Goal: Task Accomplishment & Management: Use online tool/utility

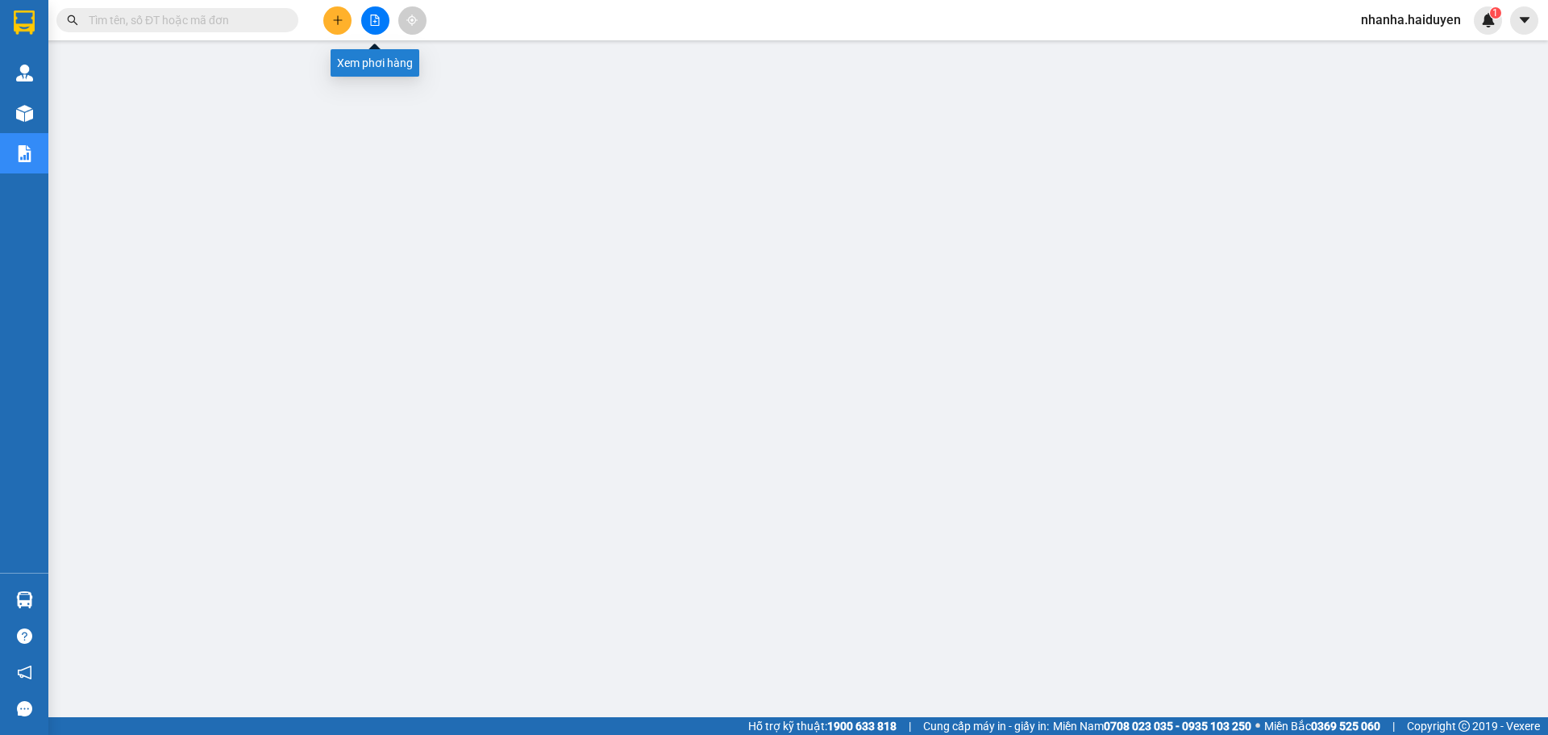
click at [377, 21] on icon "file-add" at bounding box center [374, 20] width 11 height 11
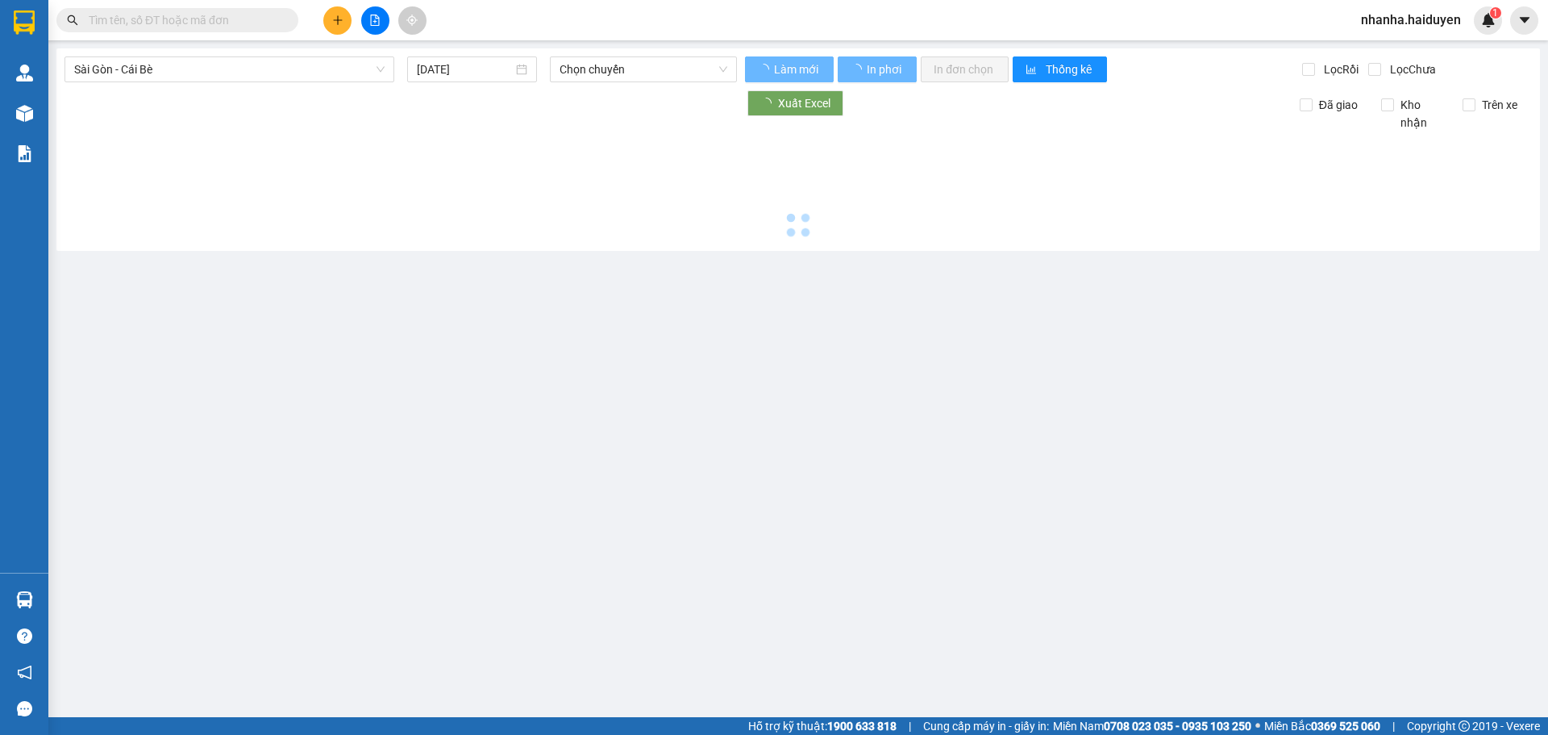
type input "[DATE]"
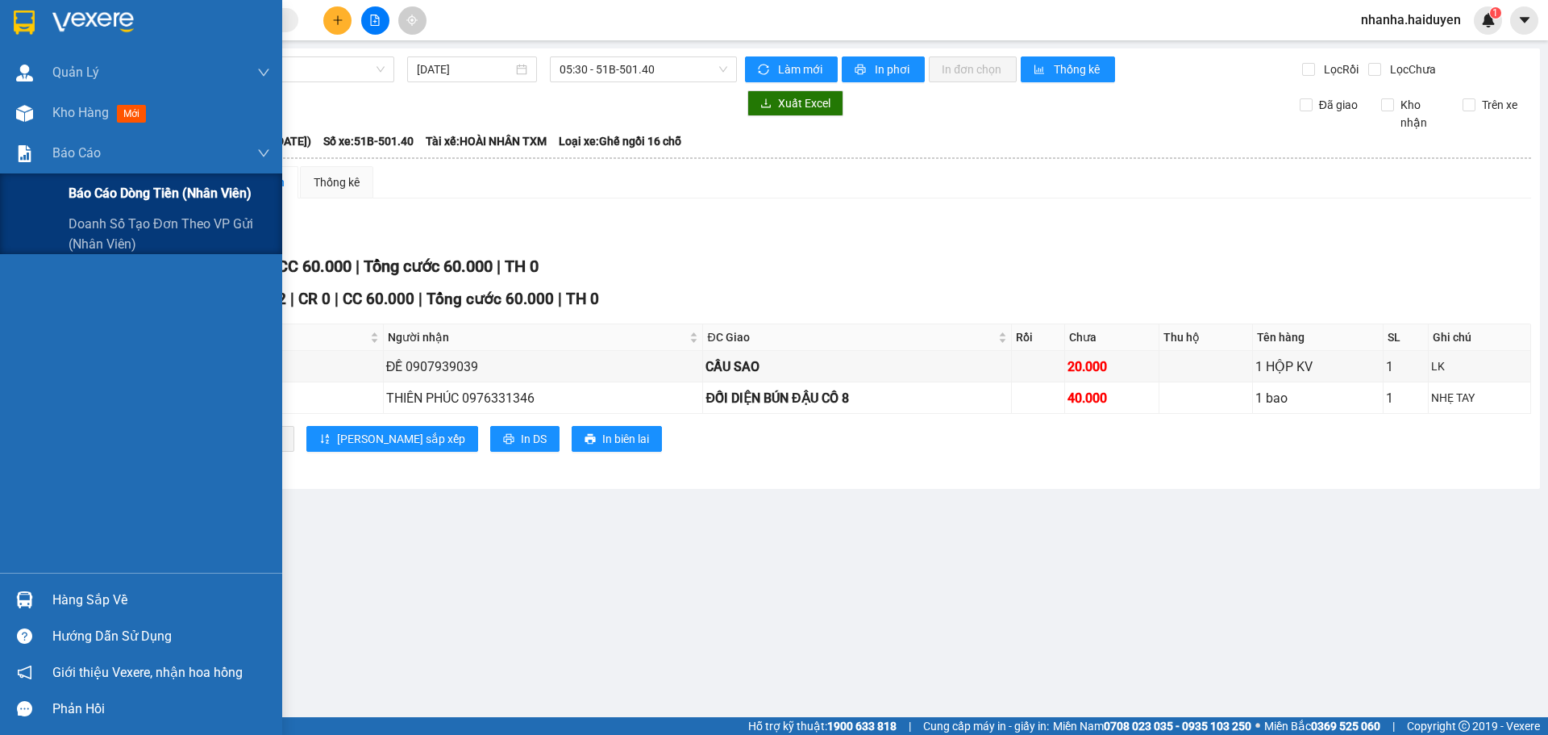
click at [127, 188] on span "Báo cáo dòng tiền (nhân viên)" at bounding box center [160, 193] width 183 height 20
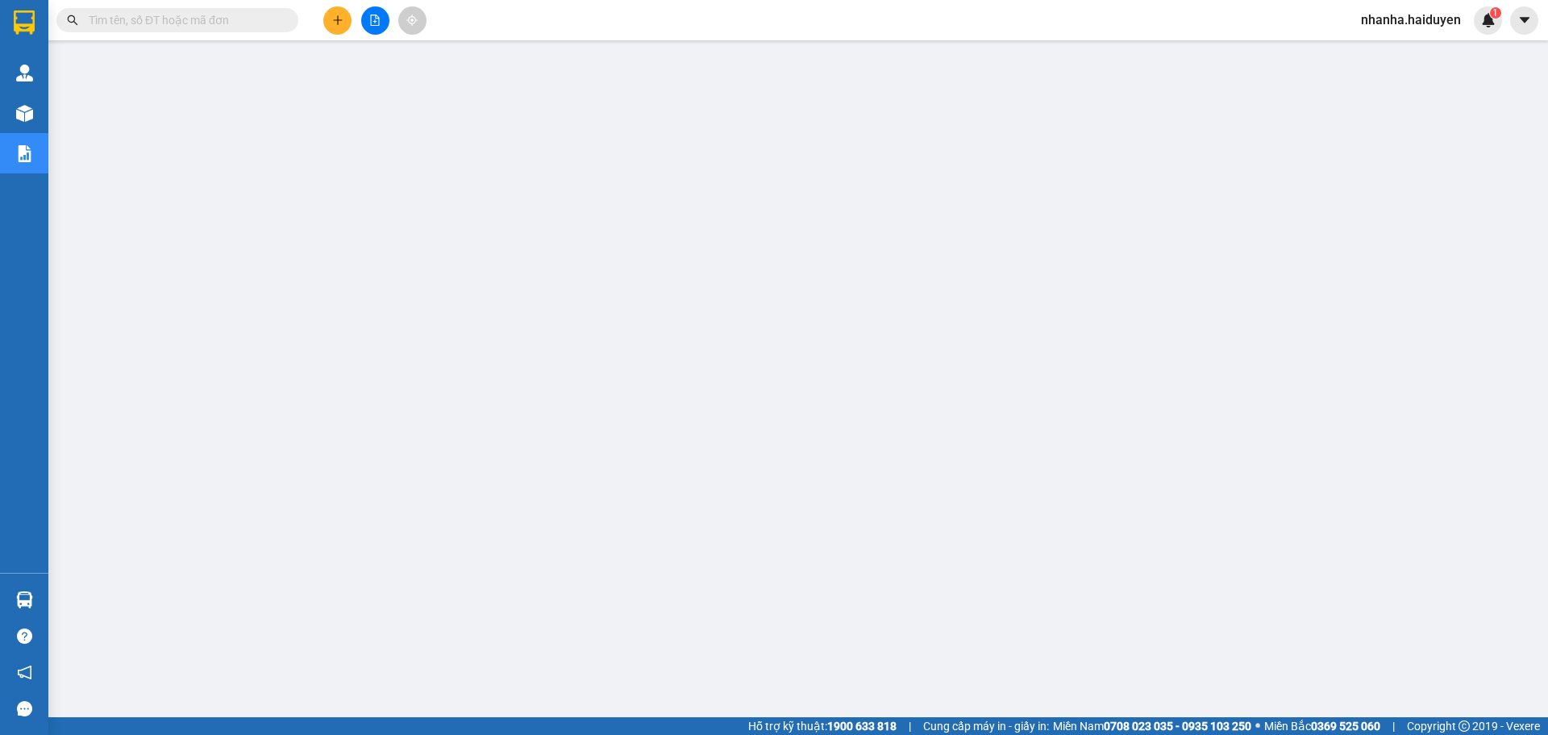
click at [379, 26] on button at bounding box center [375, 20] width 28 height 28
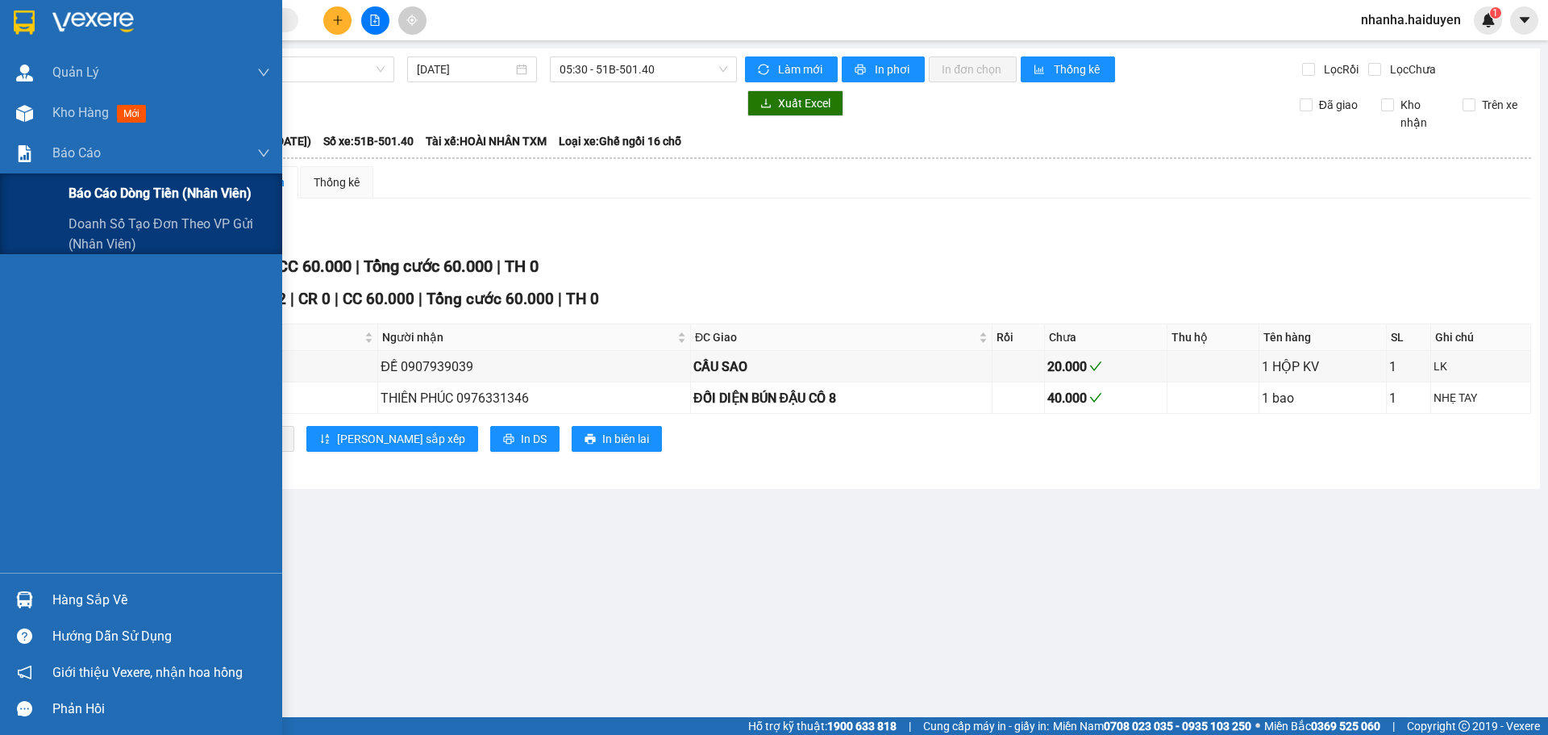
click at [153, 190] on span "Báo cáo dòng tiền (nhân viên)" at bounding box center [160, 193] width 183 height 20
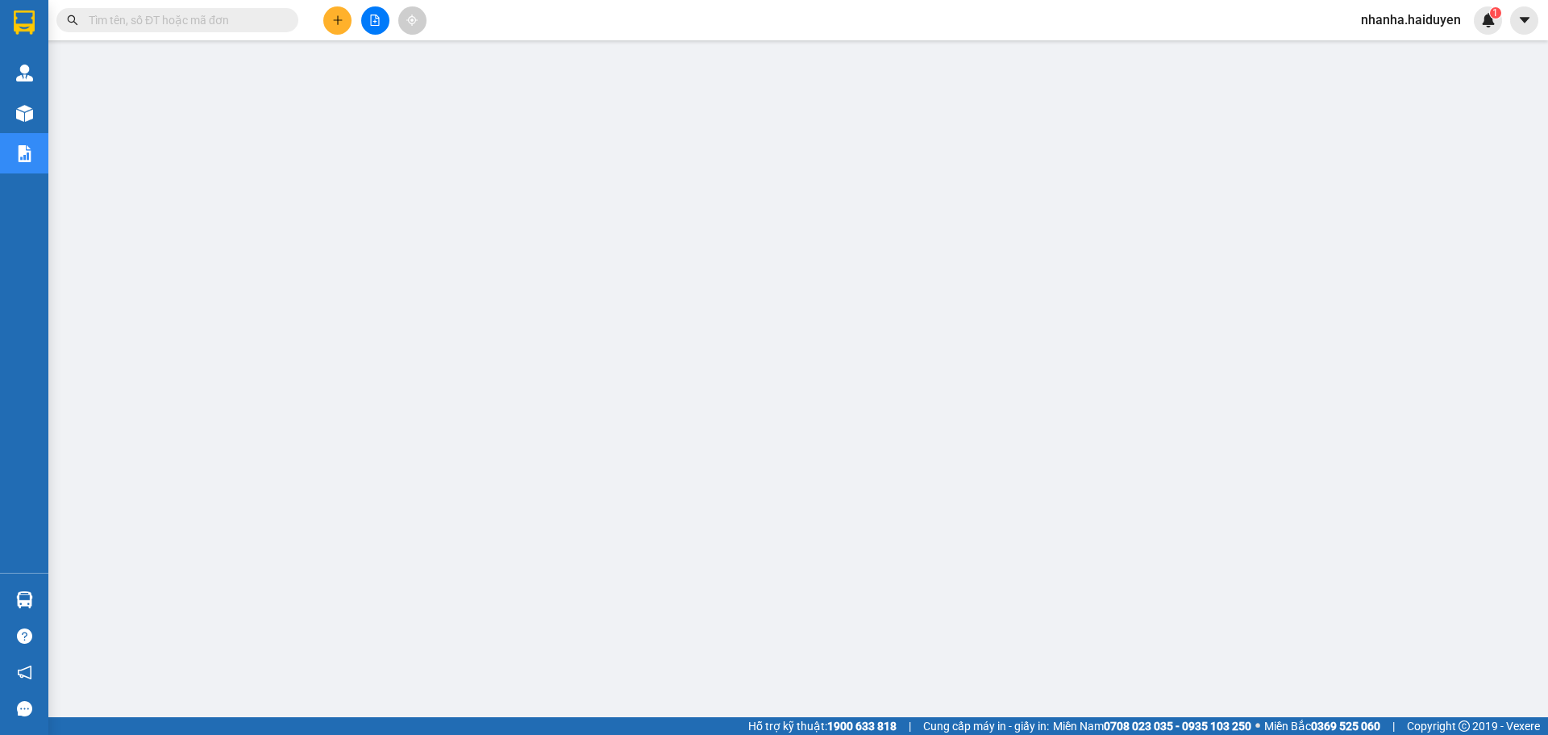
paste input "VPSG2508110237"
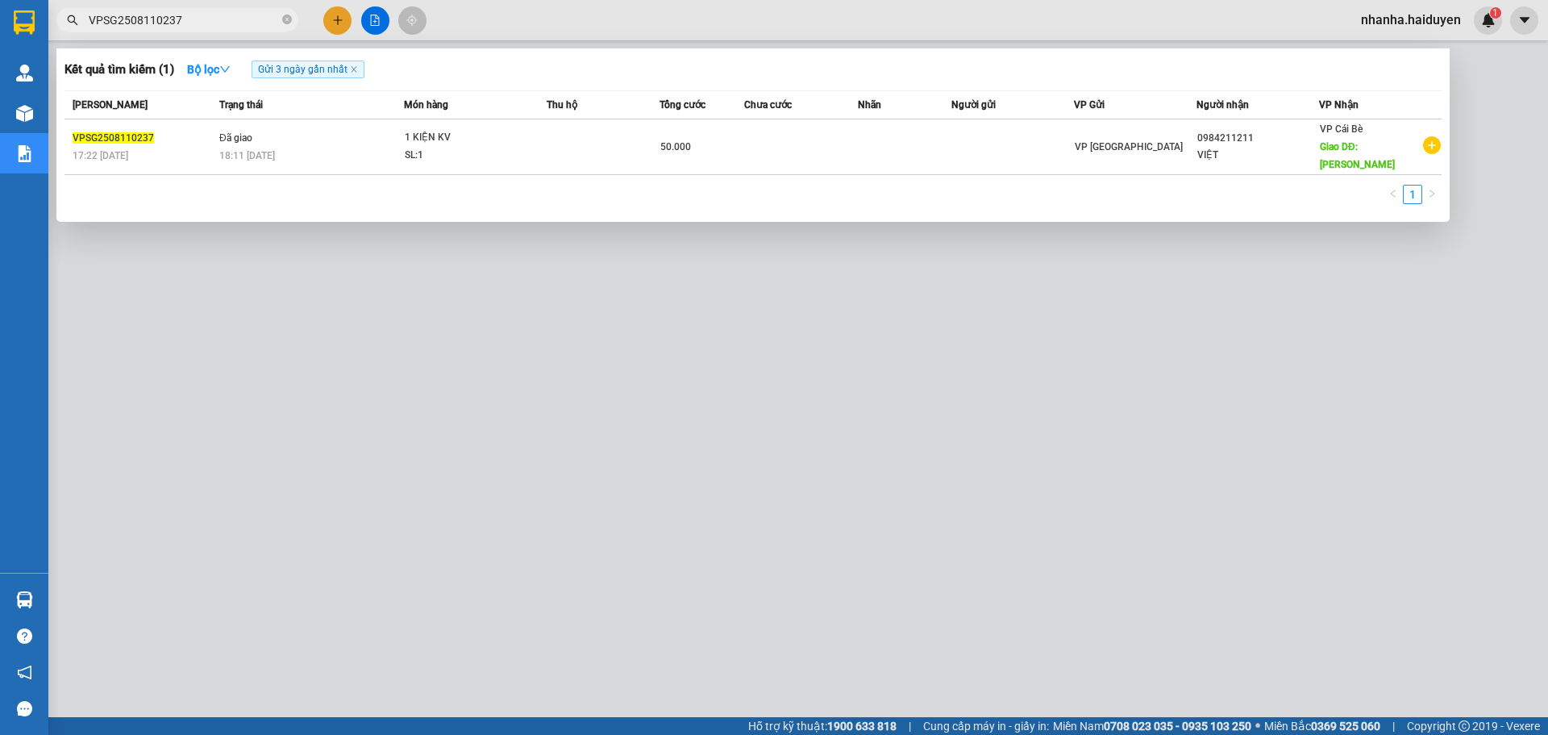
click at [671, 622] on div at bounding box center [774, 367] width 1548 height 735
click at [194, 26] on input "VPSG2508110237" at bounding box center [184, 20] width 190 height 18
paste input "063"
click at [548, 461] on div at bounding box center [774, 367] width 1548 height 735
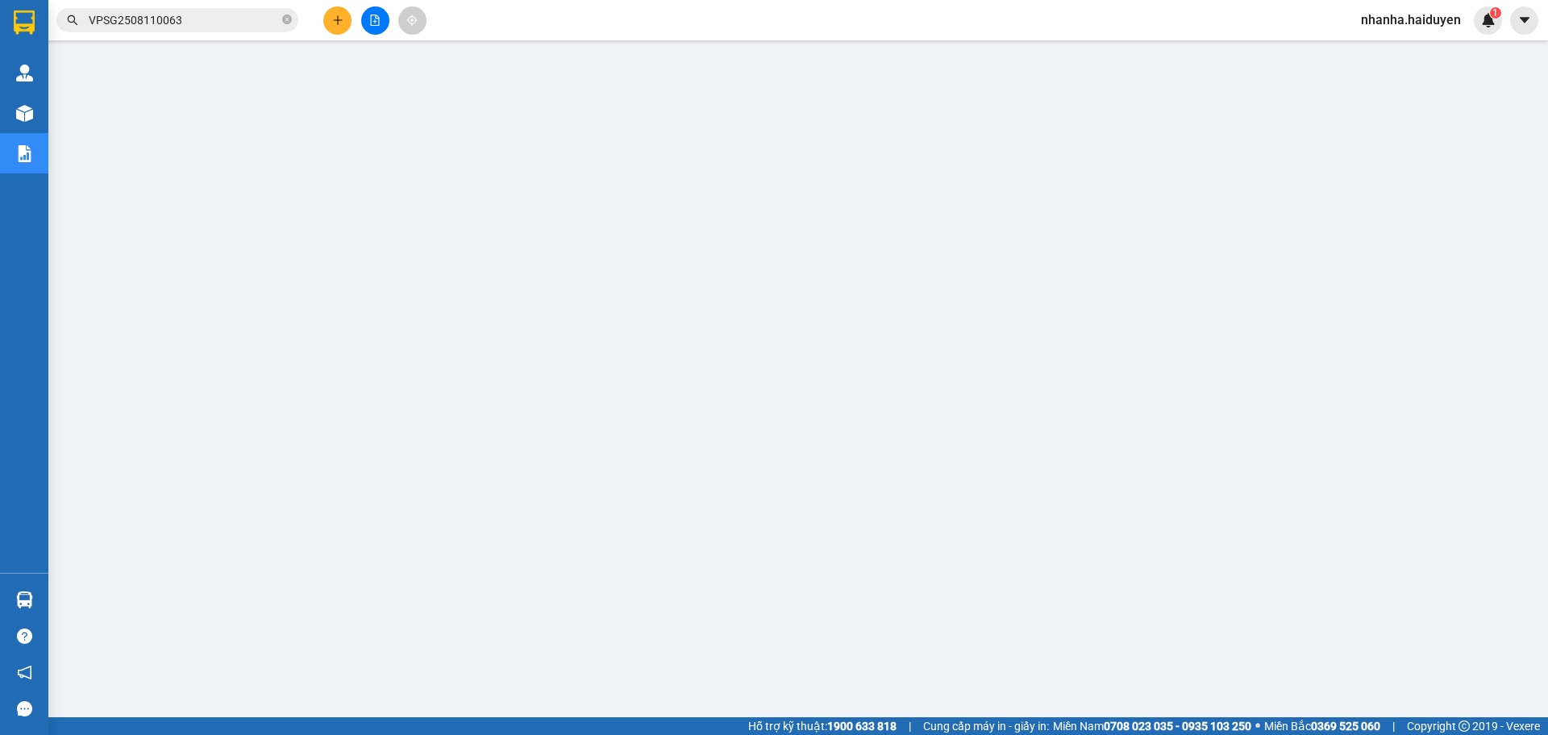
click at [199, 18] on input "VPSG2508110063" at bounding box center [184, 20] width 190 height 18
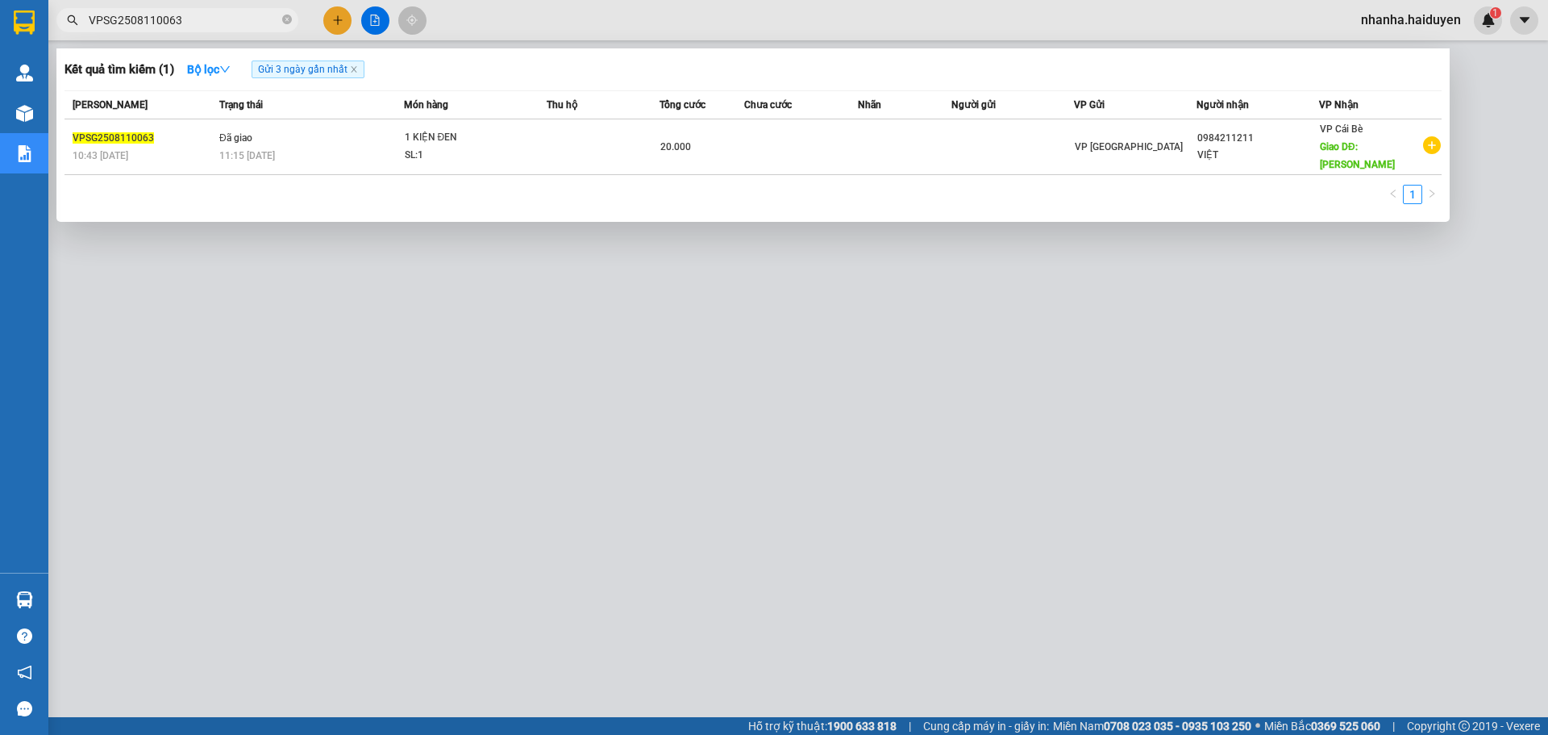
click at [199, 19] on input "VPSG2508110063" at bounding box center [184, 20] width 190 height 18
paste input "7"
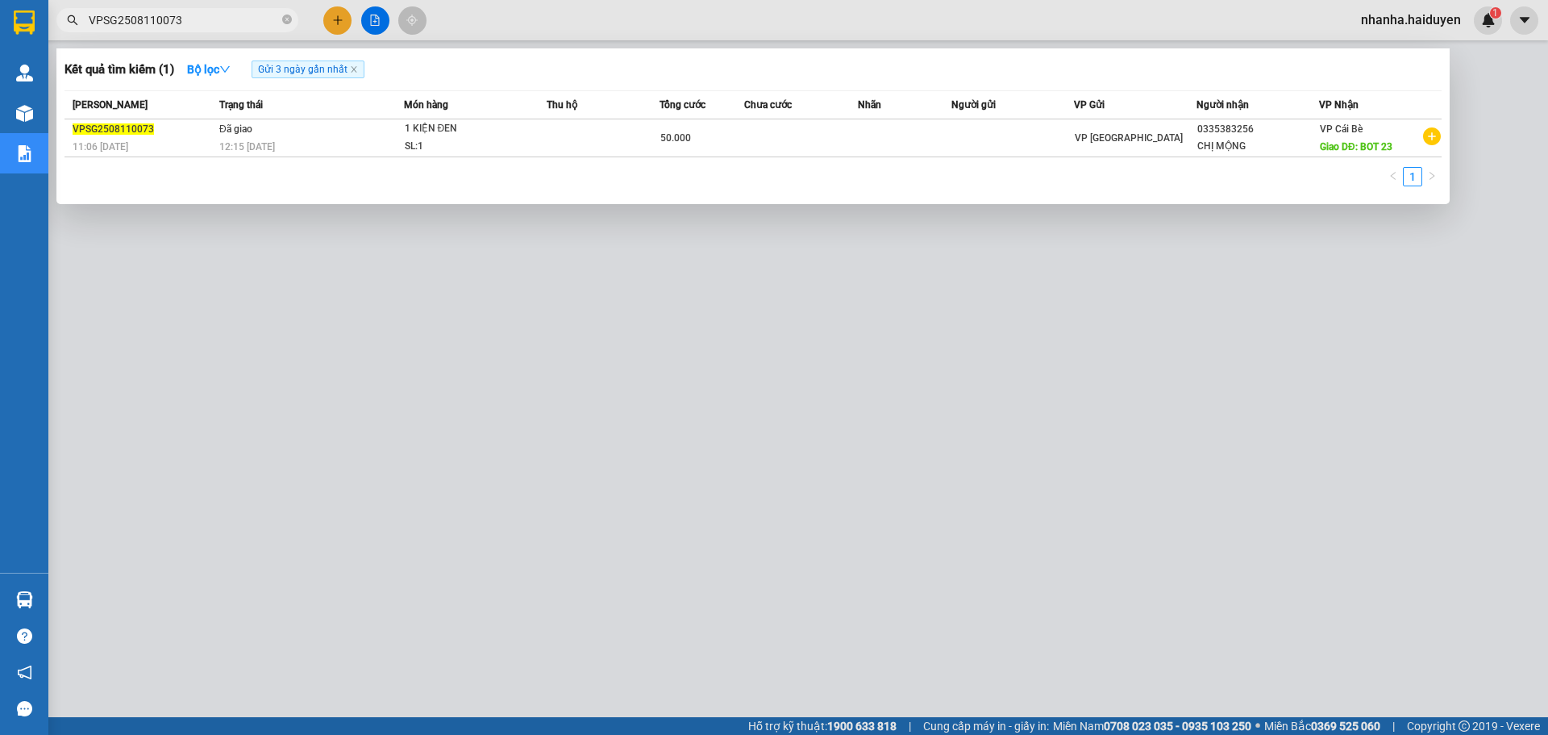
click at [585, 372] on div at bounding box center [774, 367] width 1548 height 735
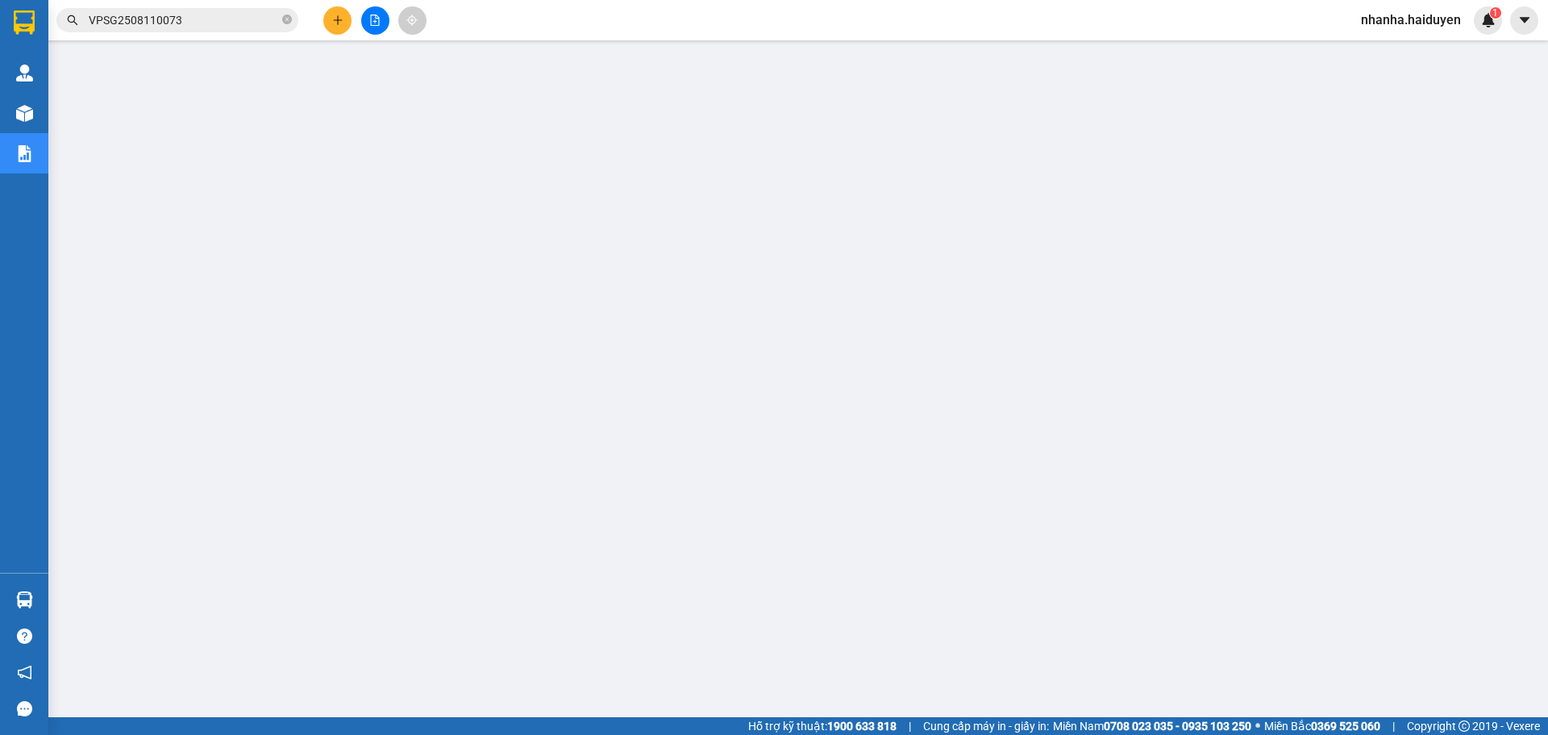
click at [225, 13] on input "VPSG2508110073" at bounding box center [184, 20] width 190 height 18
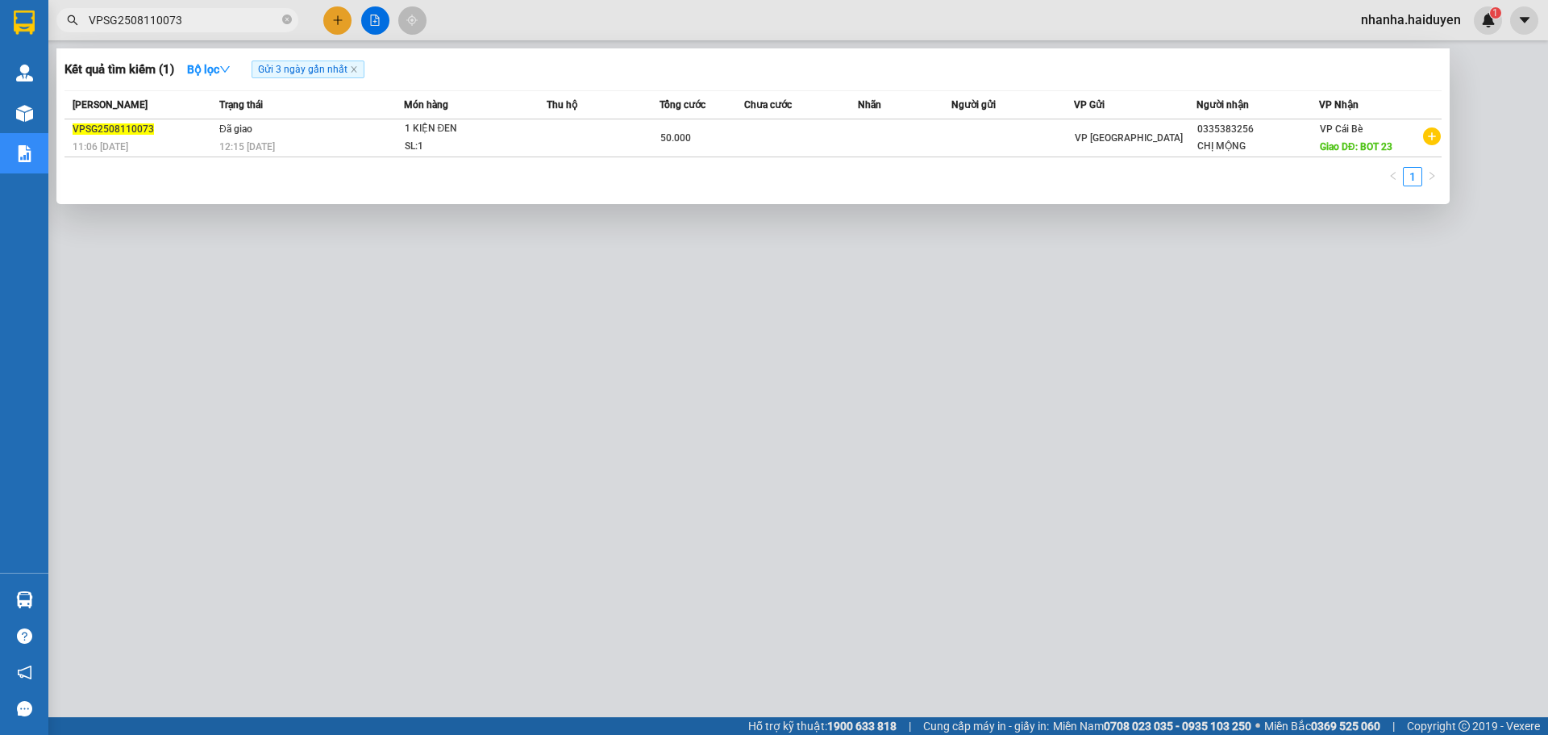
click at [225, 13] on input "VPSG2508110073" at bounding box center [184, 20] width 190 height 18
paste input "120"
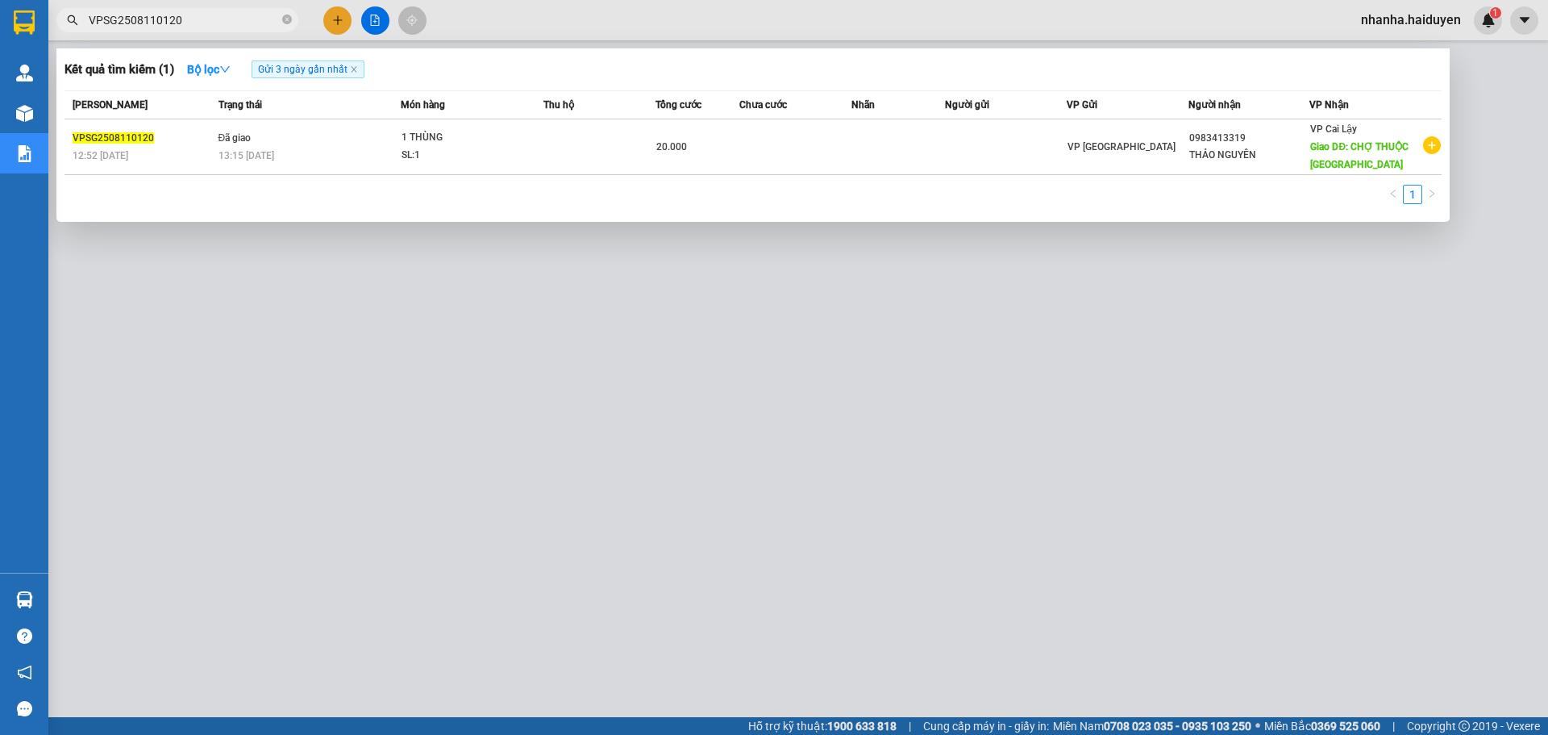
click at [577, 422] on div at bounding box center [774, 367] width 1548 height 735
click at [211, 18] on input "VPSG2508110120" at bounding box center [184, 20] width 190 height 18
paste input "099"
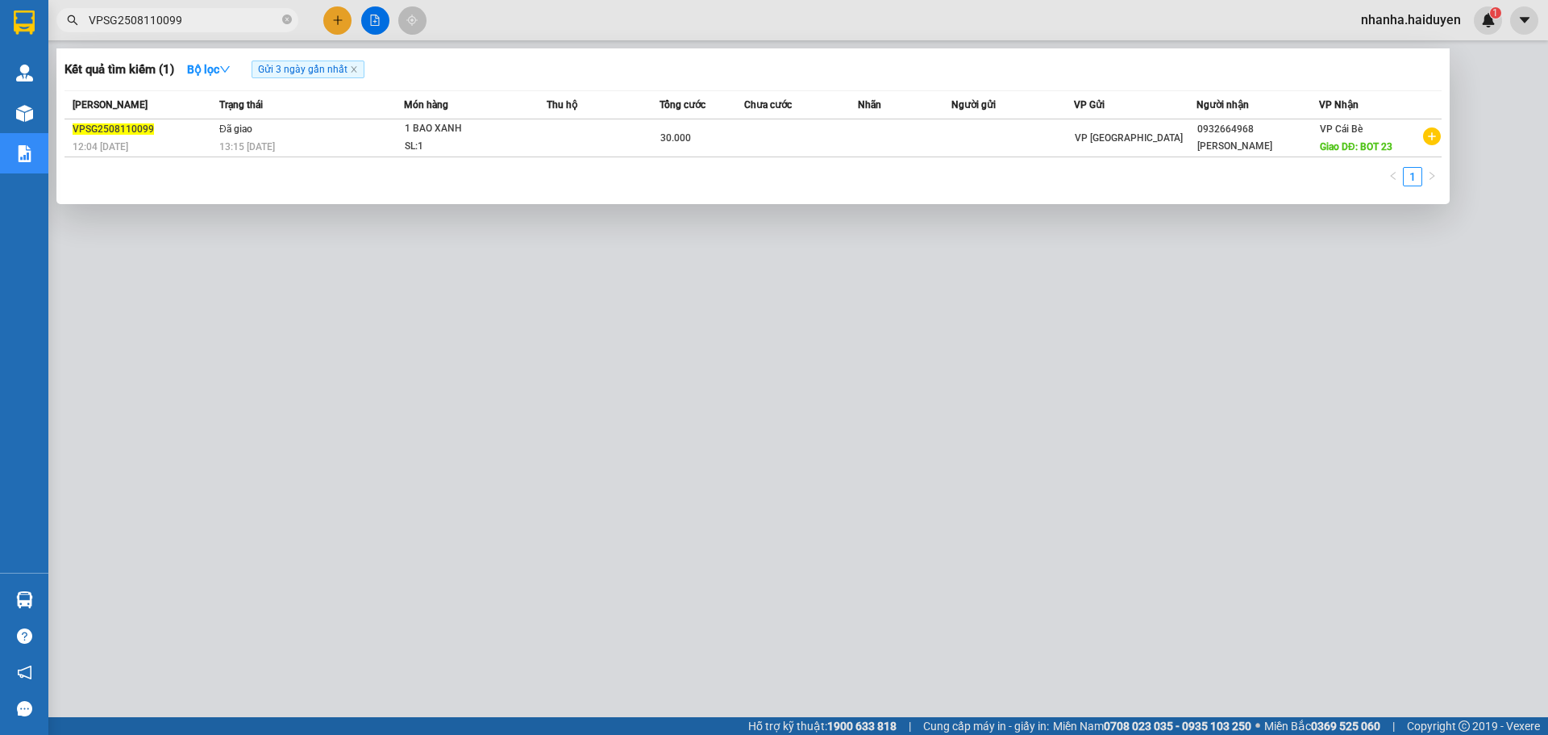
click at [300, 421] on div at bounding box center [774, 367] width 1548 height 735
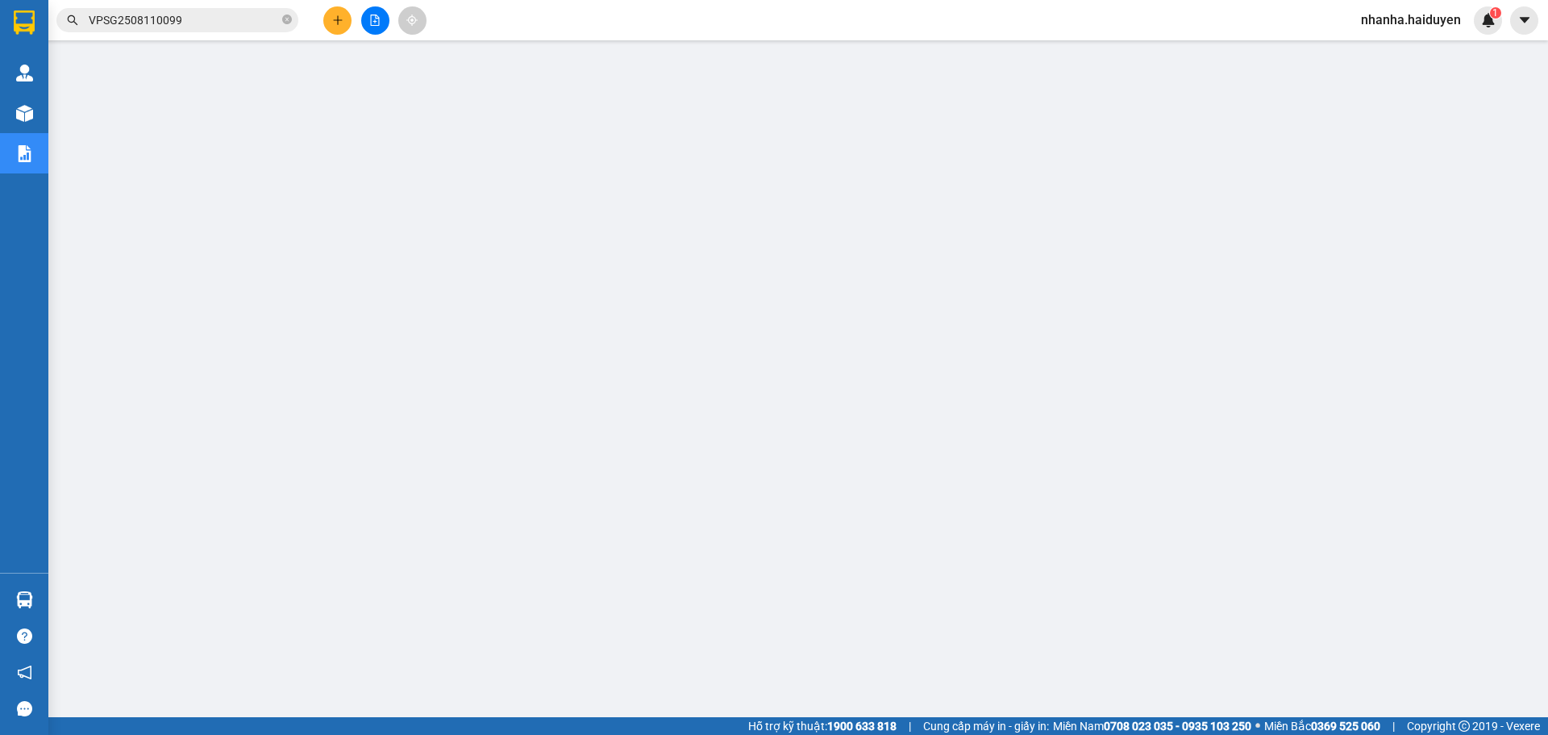
click at [205, 15] on input "VPSG2508110099" at bounding box center [184, 20] width 190 height 18
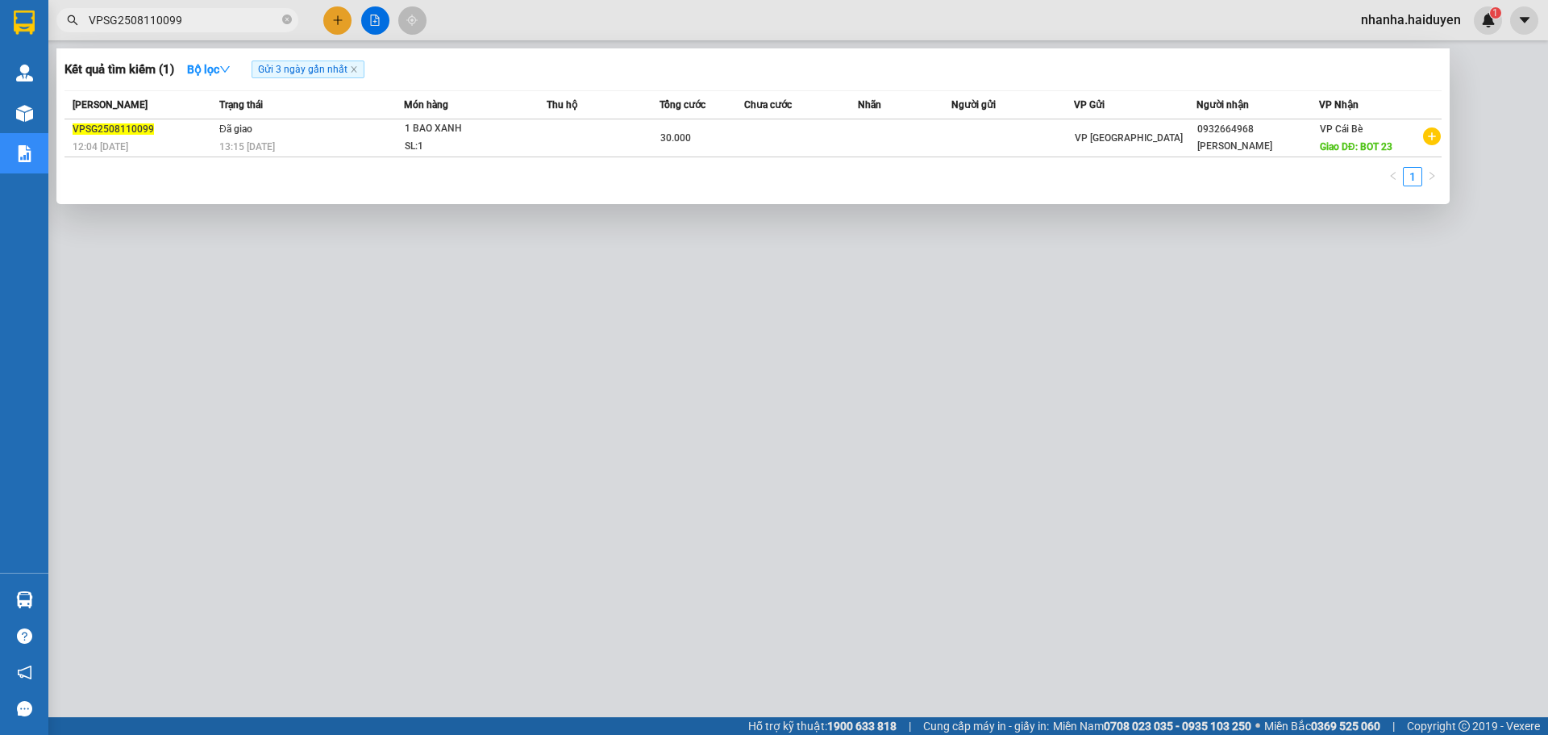
click at [205, 15] on input "VPSG2508110099" at bounding box center [184, 20] width 190 height 18
paste input "123"
click at [586, 379] on div at bounding box center [774, 367] width 1548 height 735
click at [175, 14] on input "VPSG2508110123" at bounding box center [184, 20] width 190 height 18
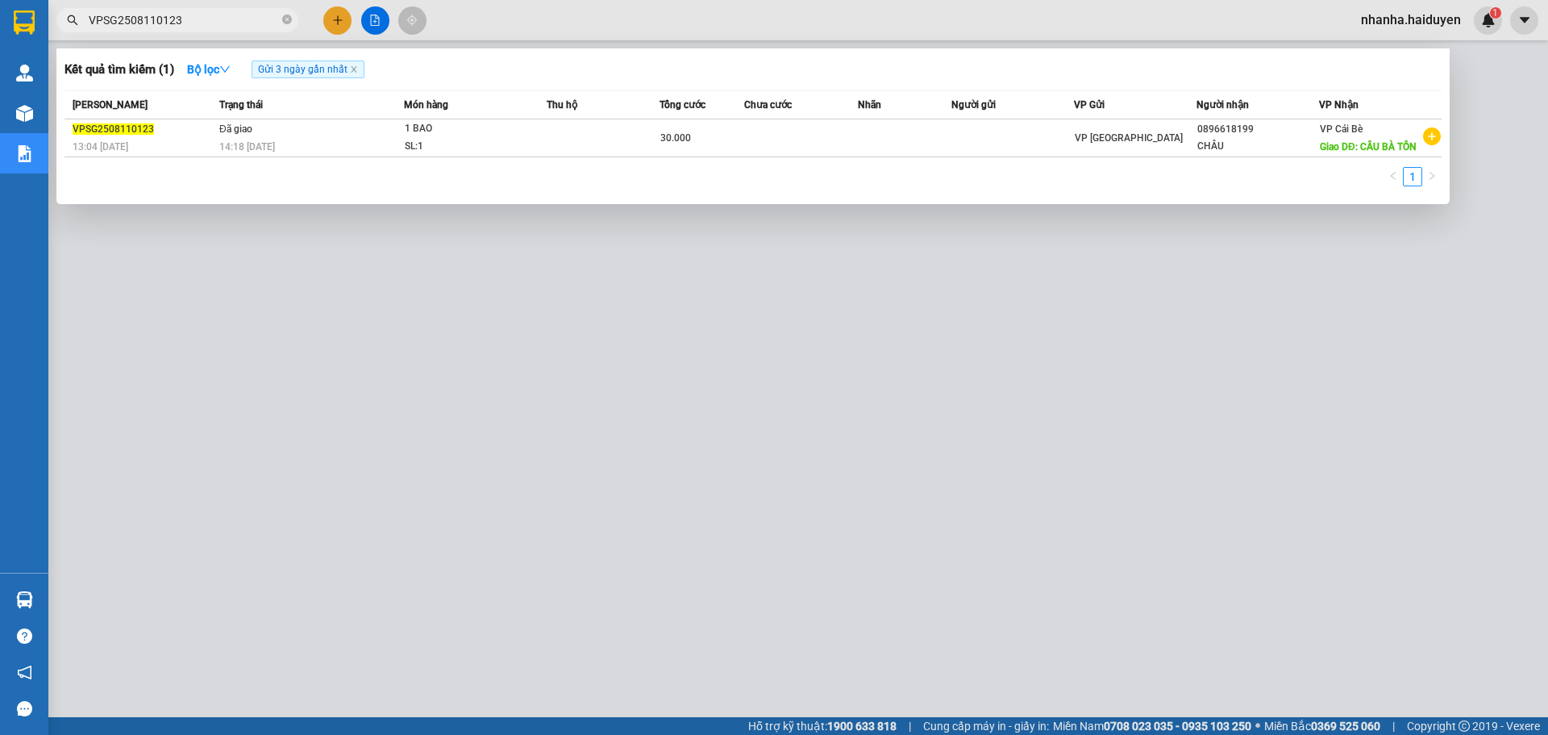
paste input "32"
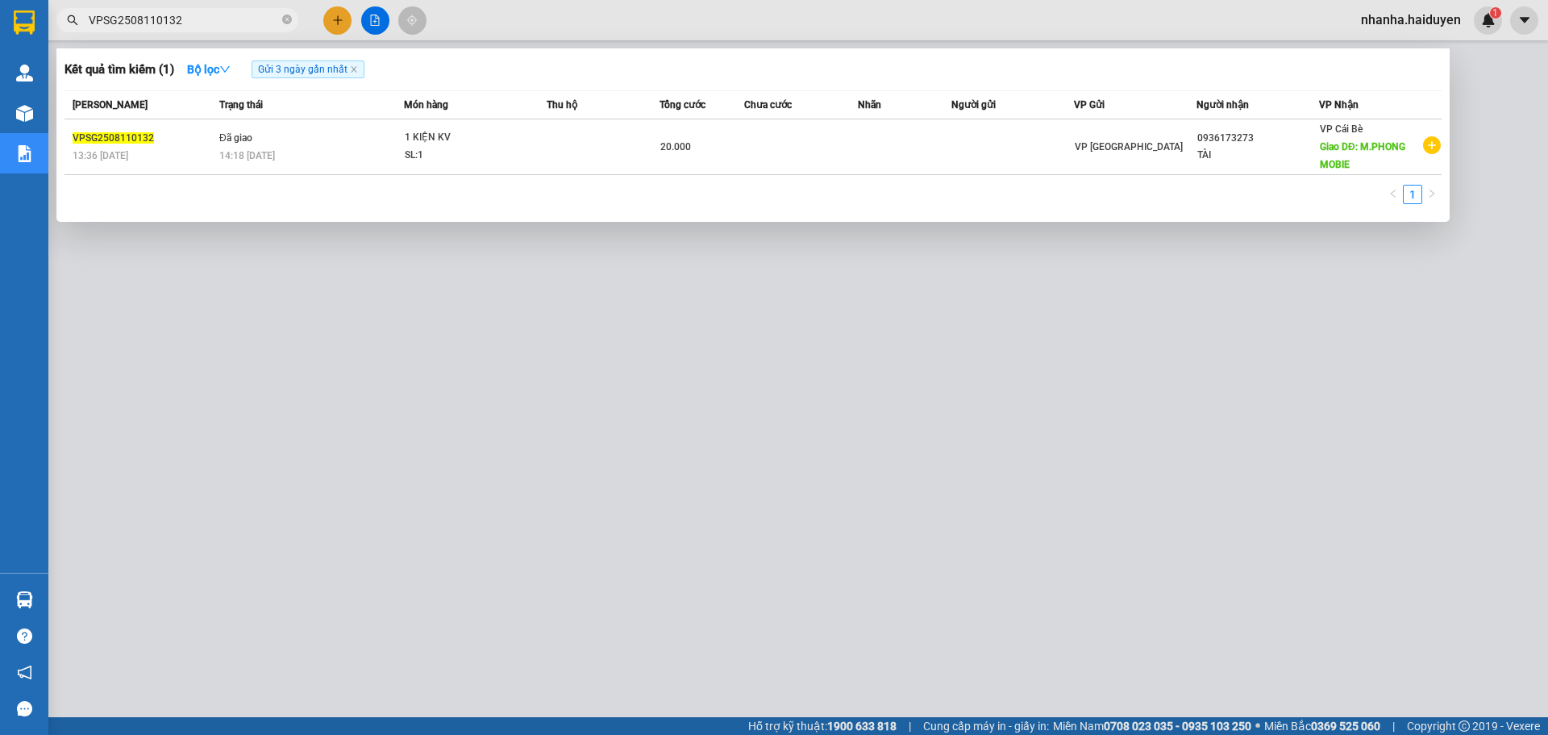
type input "VPSG2508110132"
click at [696, 372] on div at bounding box center [774, 367] width 1548 height 735
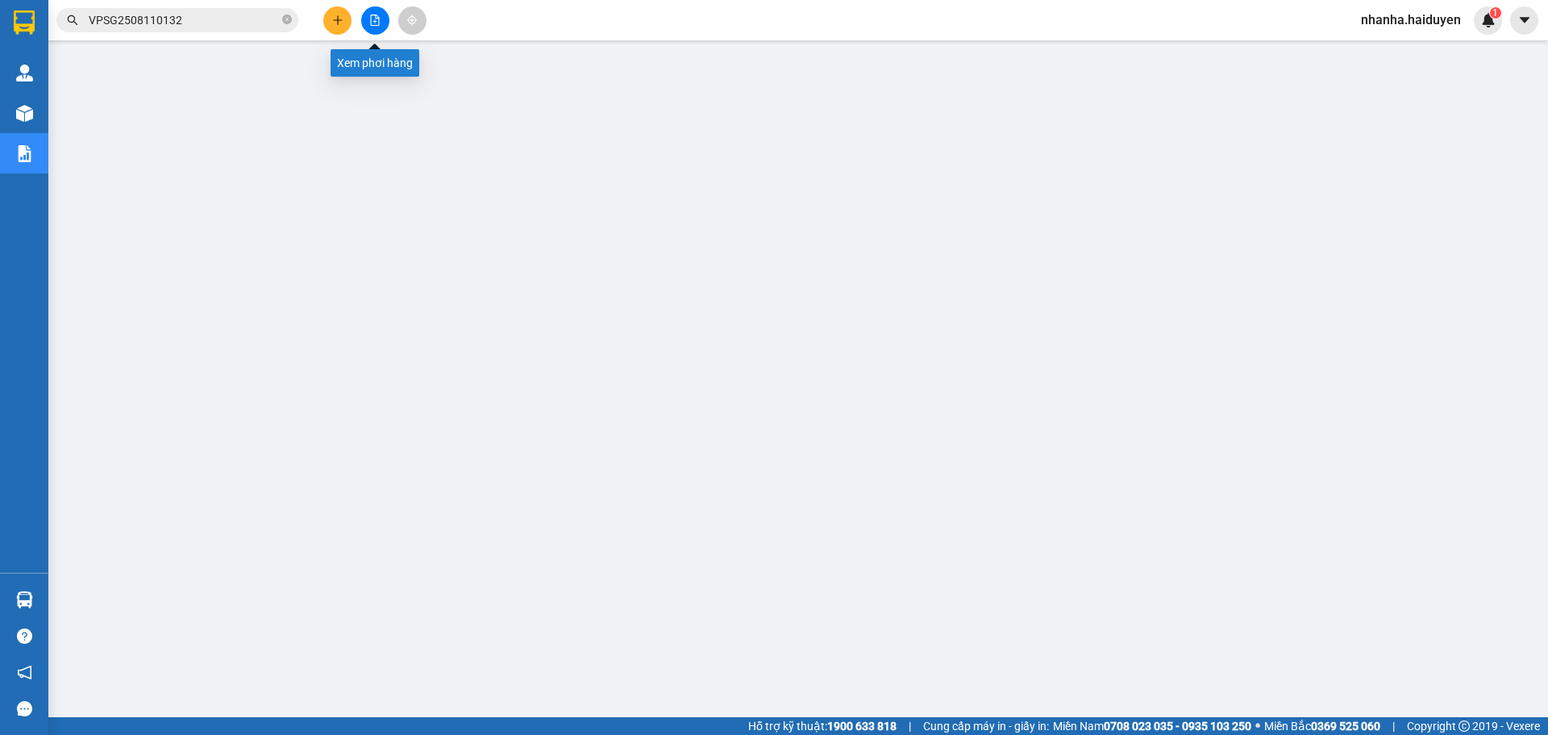
click at [380, 24] on icon "file-add" at bounding box center [374, 20] width 11 height 11
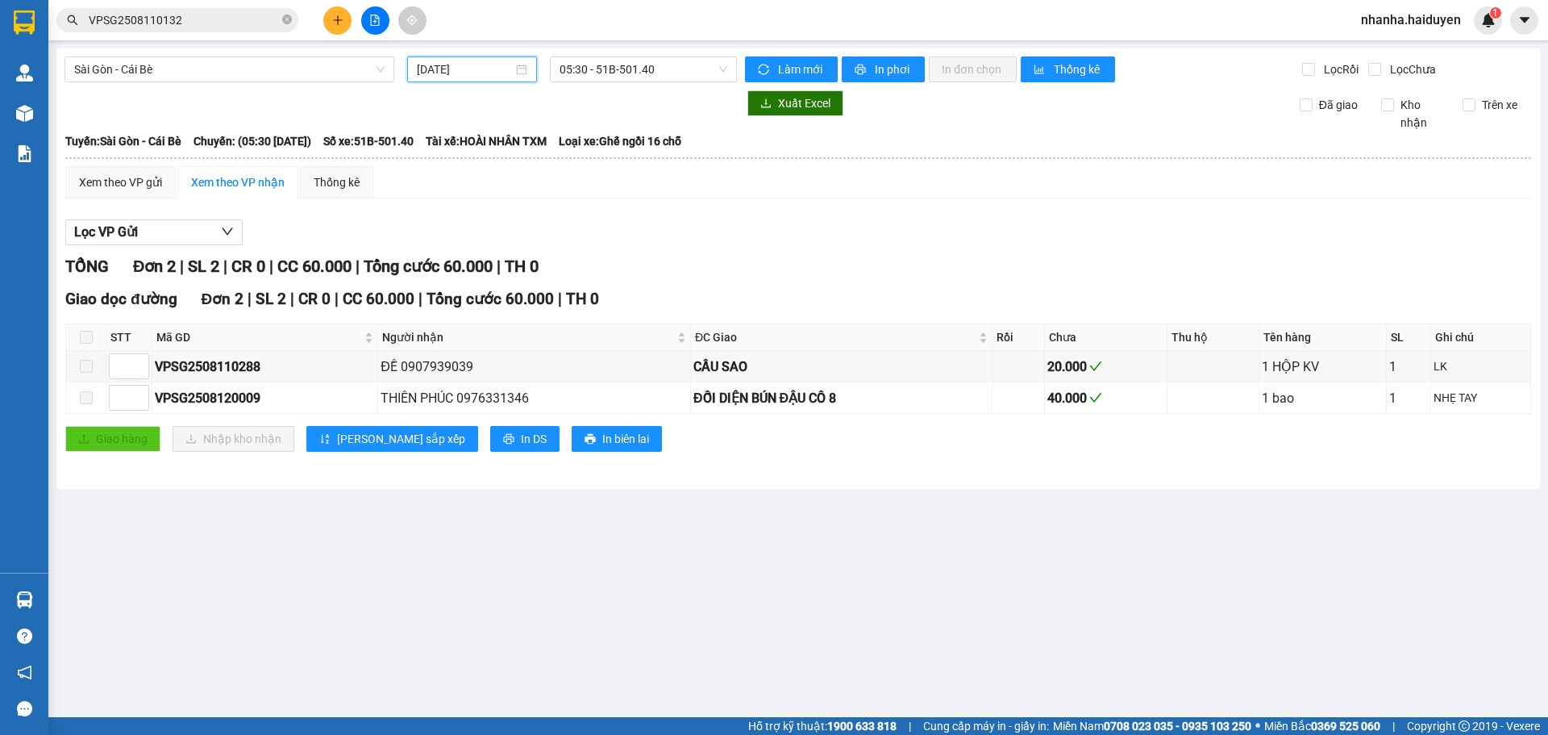
click at [443, 70] on input "[DATE]" at bounding box center [465, 69] width 96 height 18
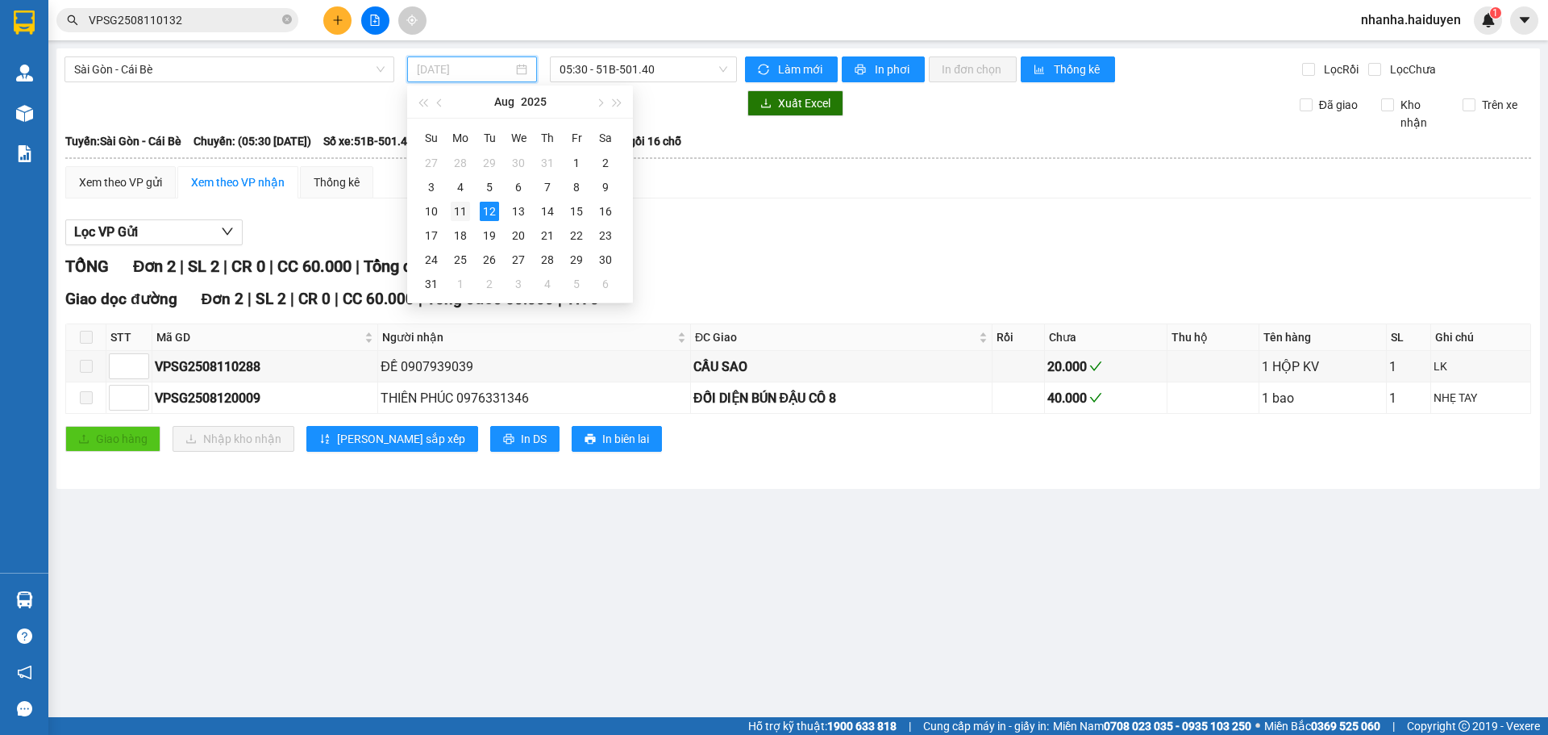
click at [465, 216] on div "11" at bounding box center [460, 211] width 19 height 19
type input "[DATE]"
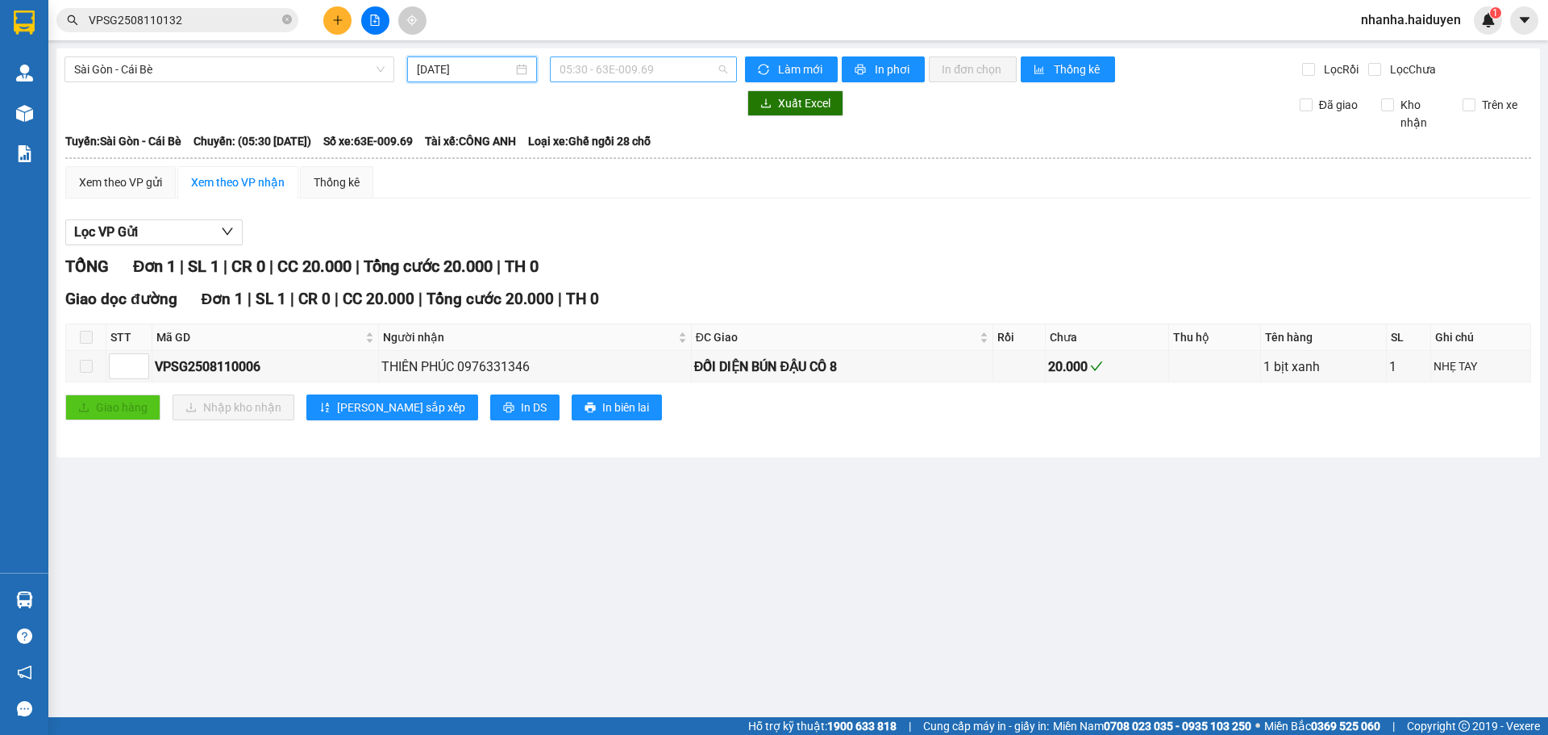
click at [612, 70] on span "05:30 - 63E-009.69" at bounding box center [644, 69] width 168 height 24
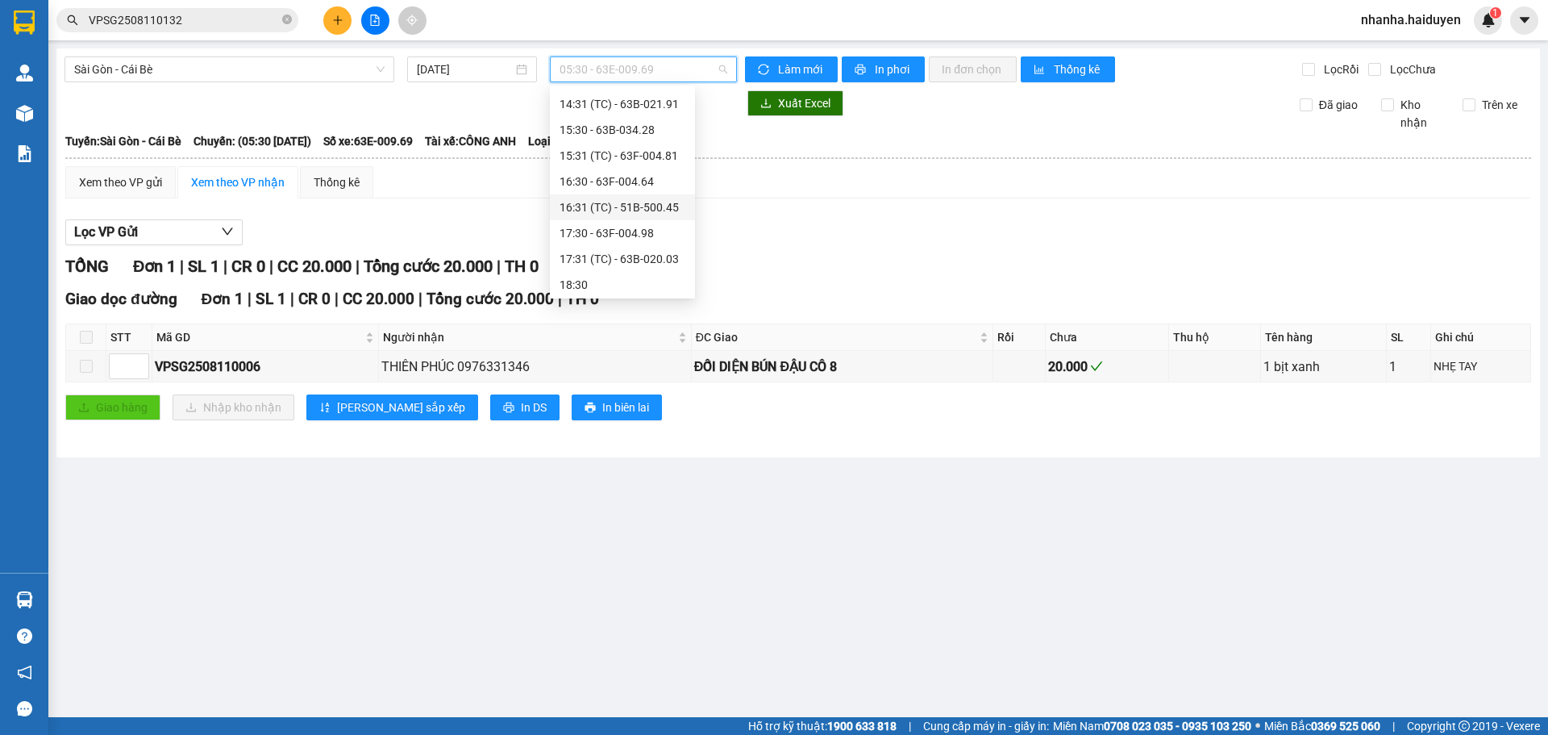
scroll to position [464, 0]
click at [610, 285] on div "19:30 - 63B-021.50" at bounding box center [623, 282] width 126 height 18
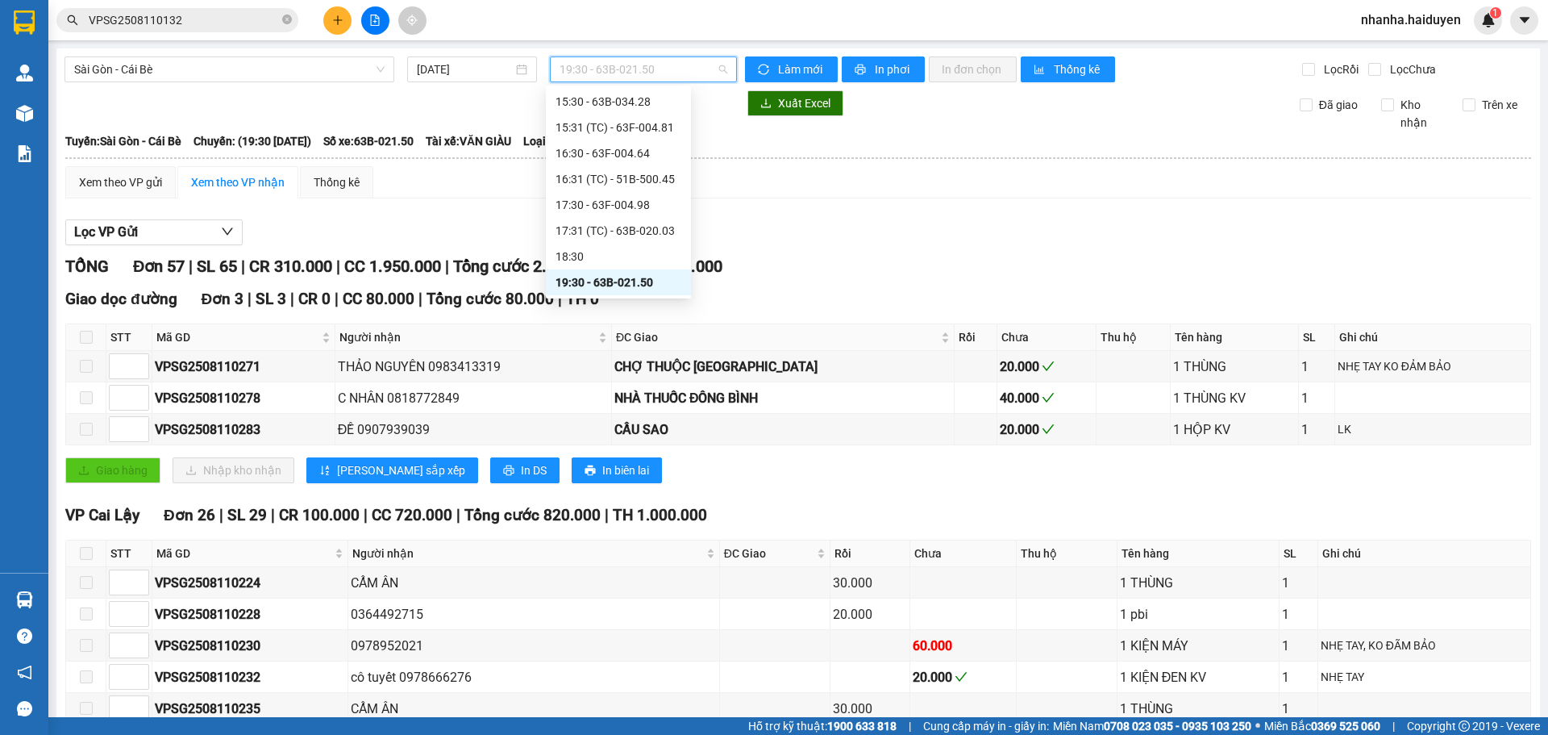
click at [593, 63] on span "19:30 - 63B-021.50" at bounding box center [644, 69] width 168 height 24
click at [612, 258] on div "18:30" at bounding box center [619, 257] width 126 height 18
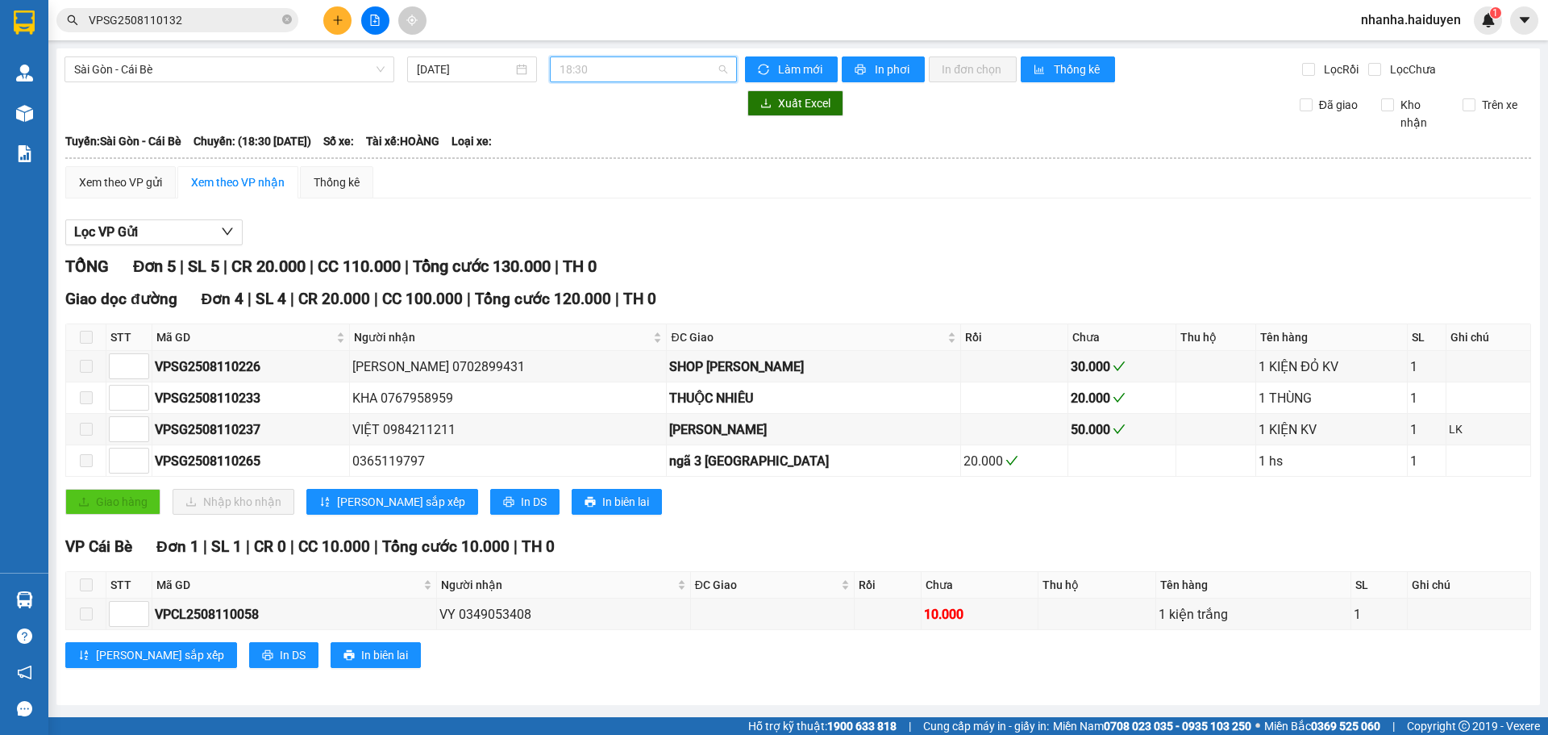
click at [589, 77] on span "18:30" at bounding box center [644, 69] width 168 height 24
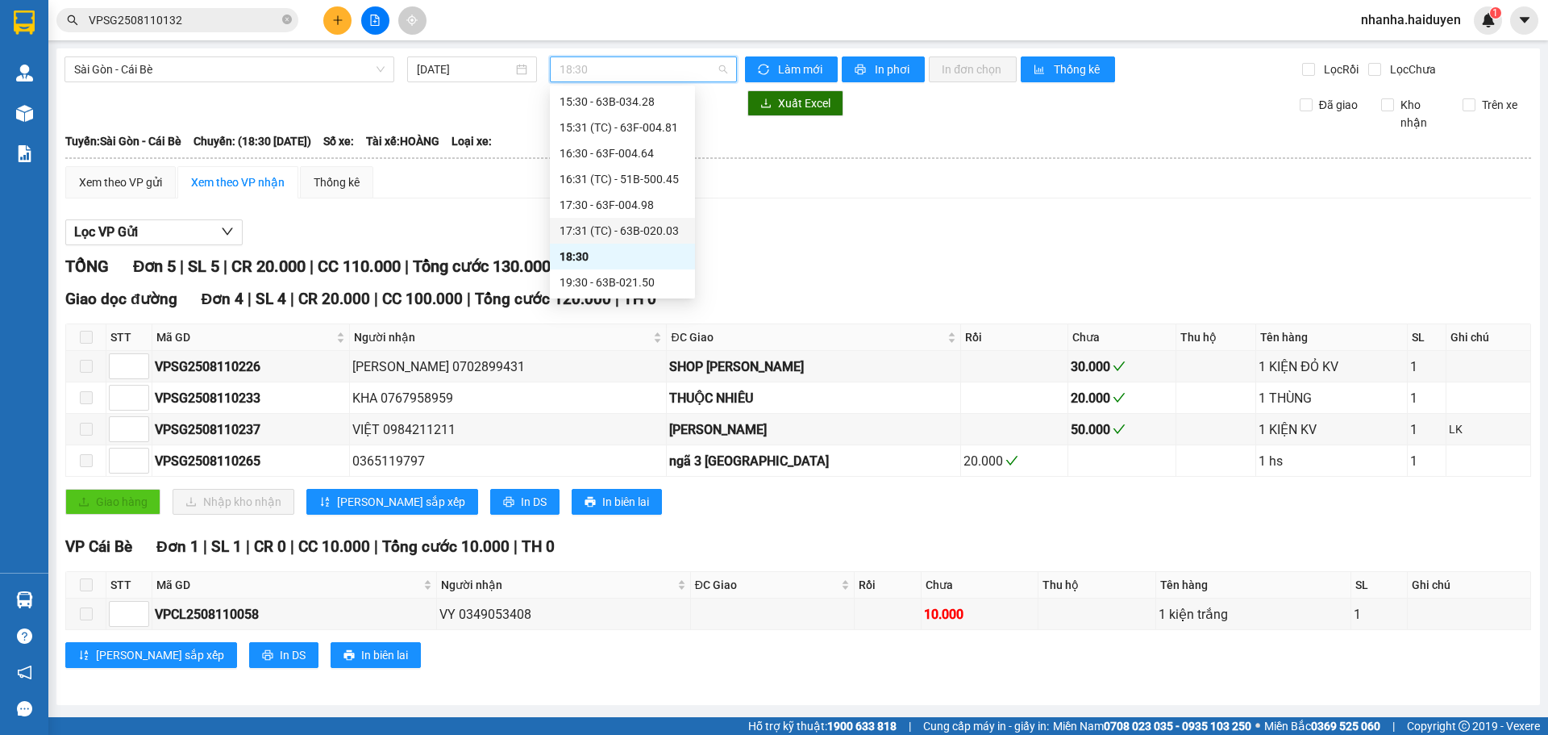
click at [602, 240] on div "17:31 (TC) - 63B-020.03" at bounding box center [622, 231] width 145 height 26
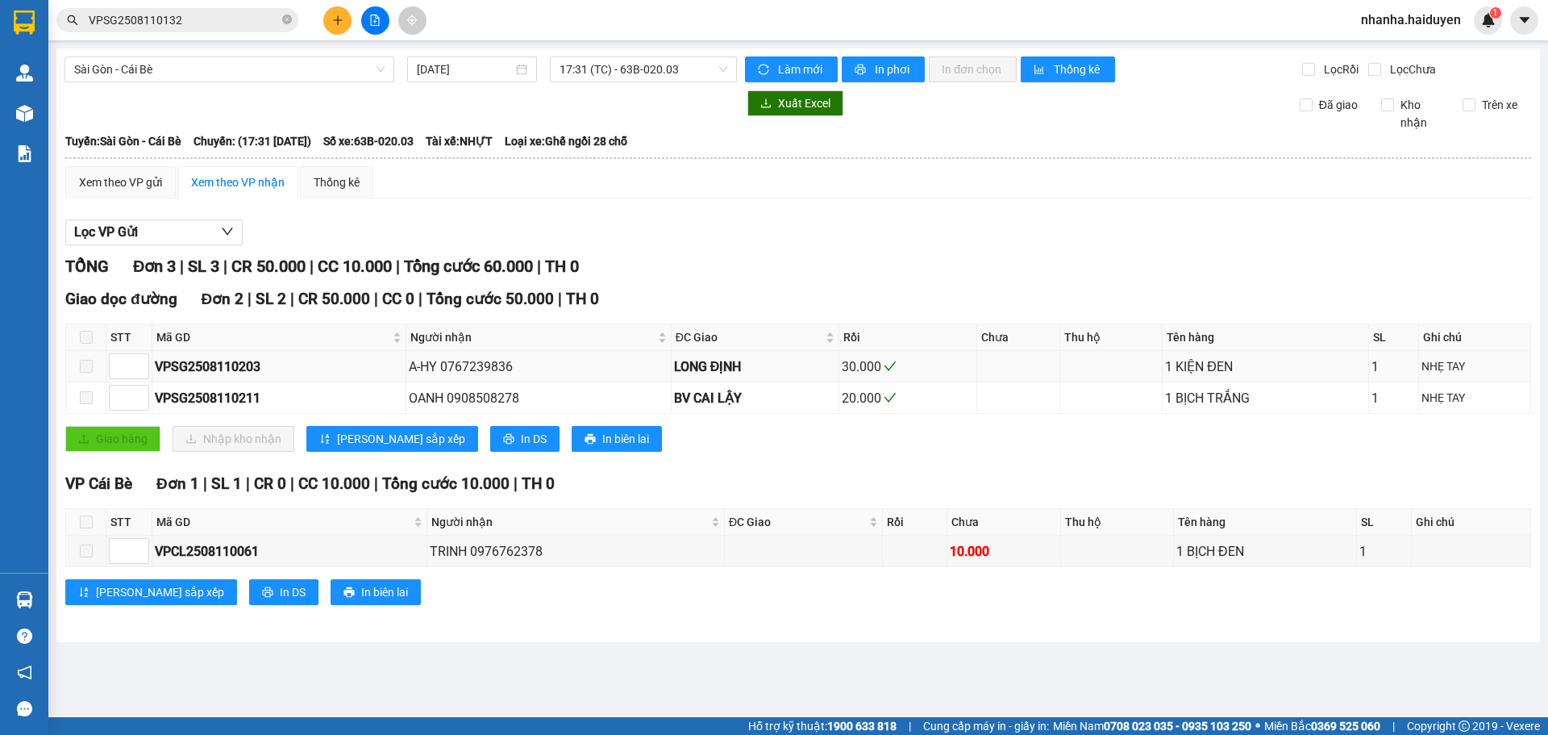
click at [483, 360] on div "A-HY 0767239836" at bounding box center [539, 366] width 260 height 20
copy div "0767239836"
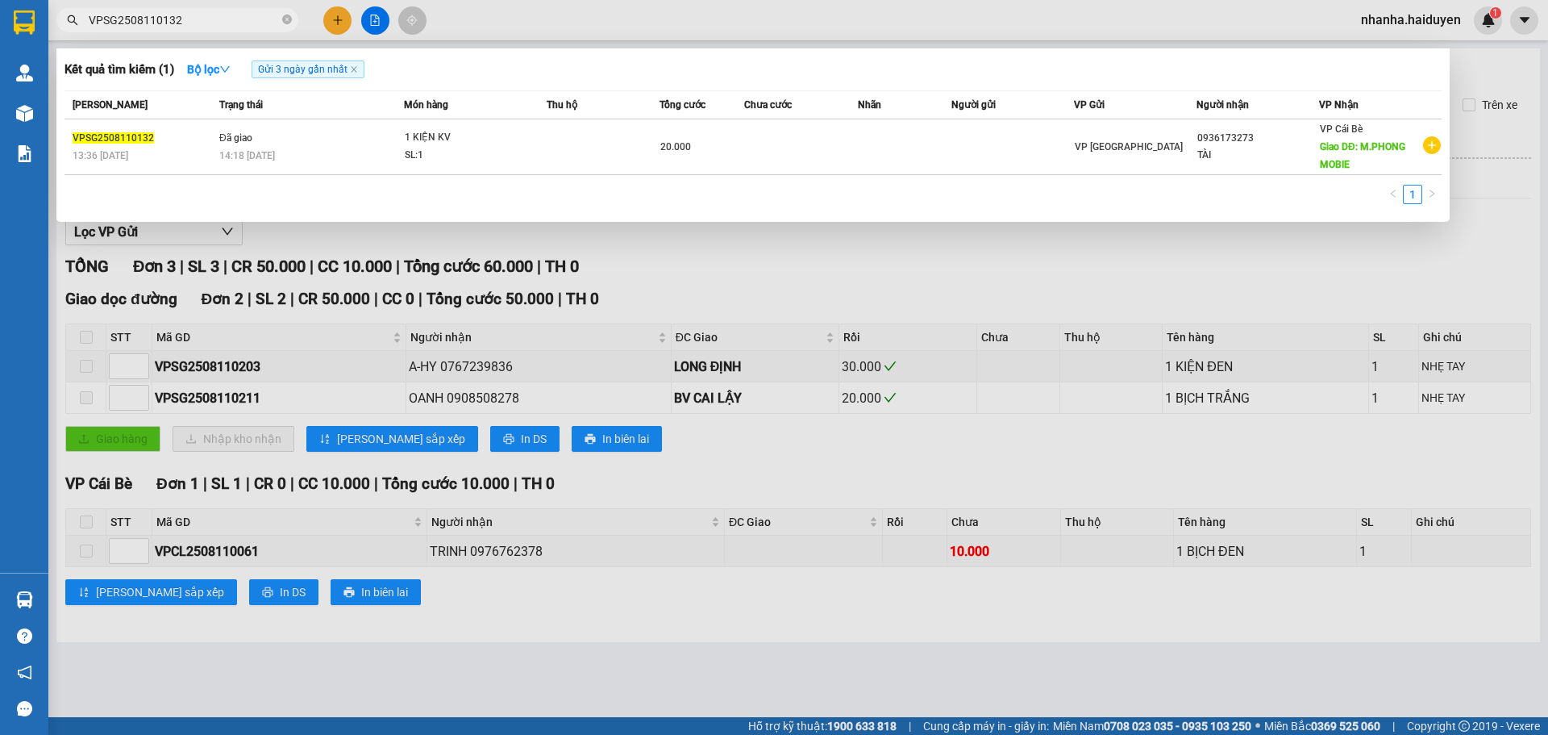
click at [200, 26] on input "VPSG2508110132" at bounding box center [184, 20] width 190 height 18
paste input "0767239836"
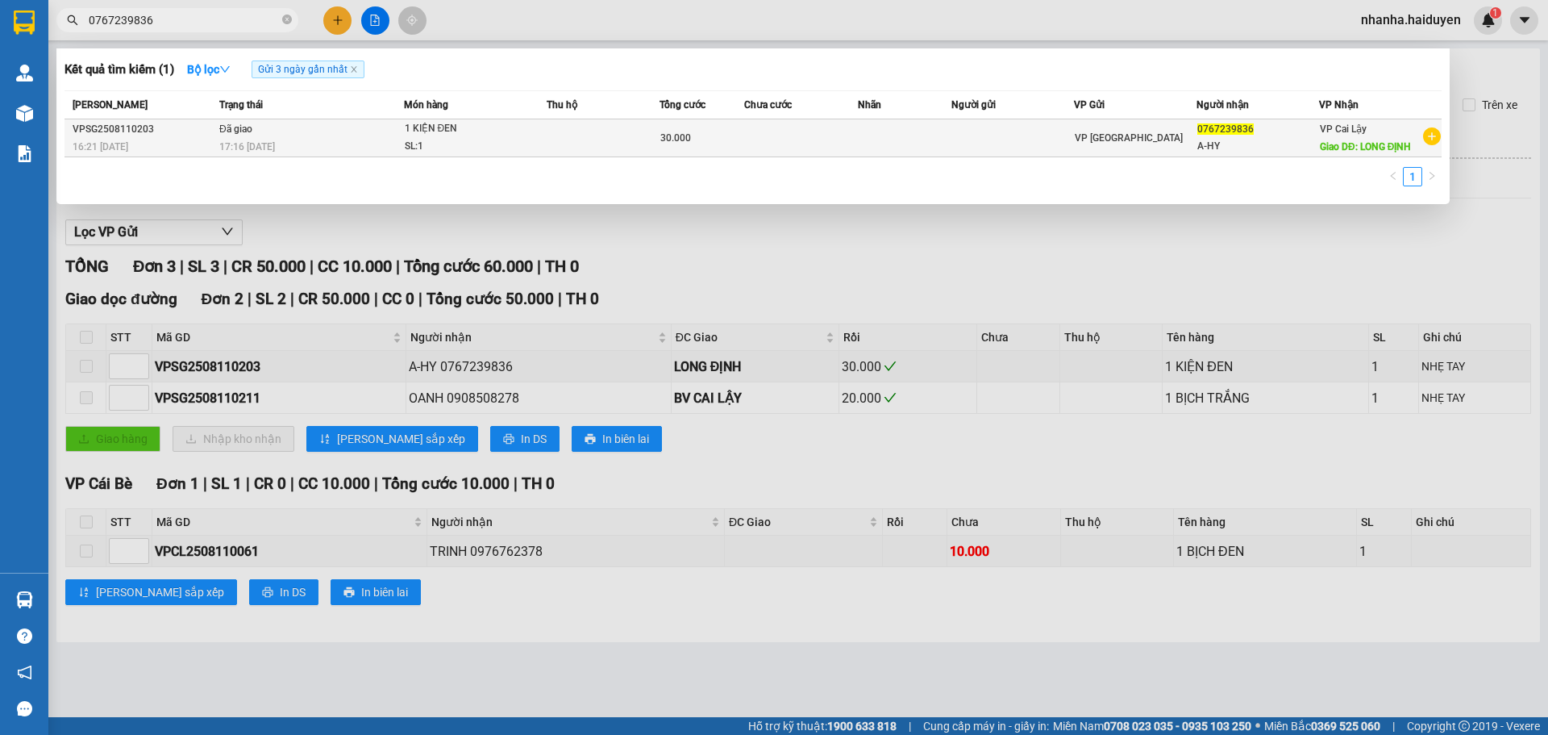
click at [469, 135] on div "1 KIỆN ĐEN" at bounding box center [465, 129] width 121 height 18
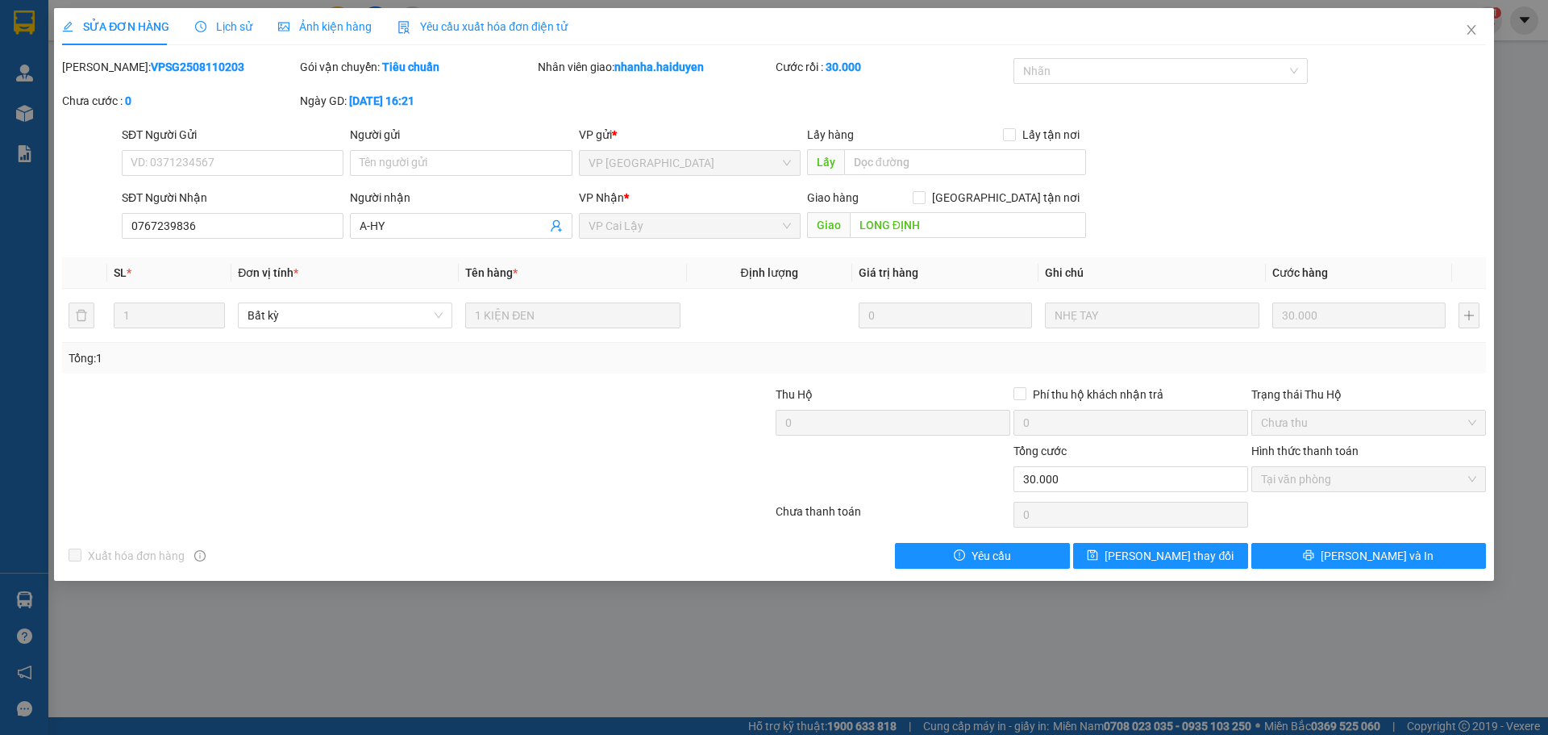
click at [238, 31] on span "Lịch sử" at bounding box center [223, 26] width 57 height 13
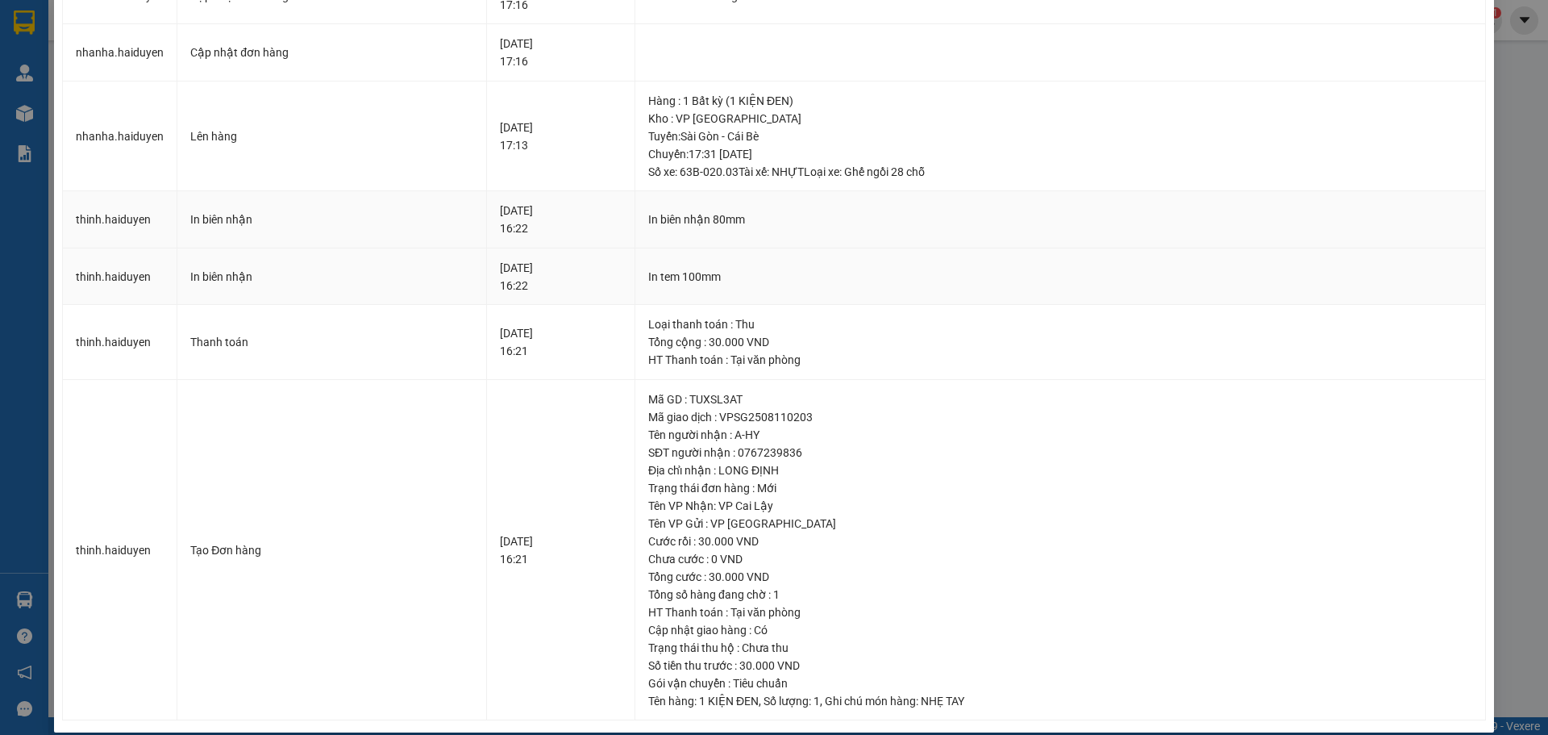
scroll to position [227, 0]
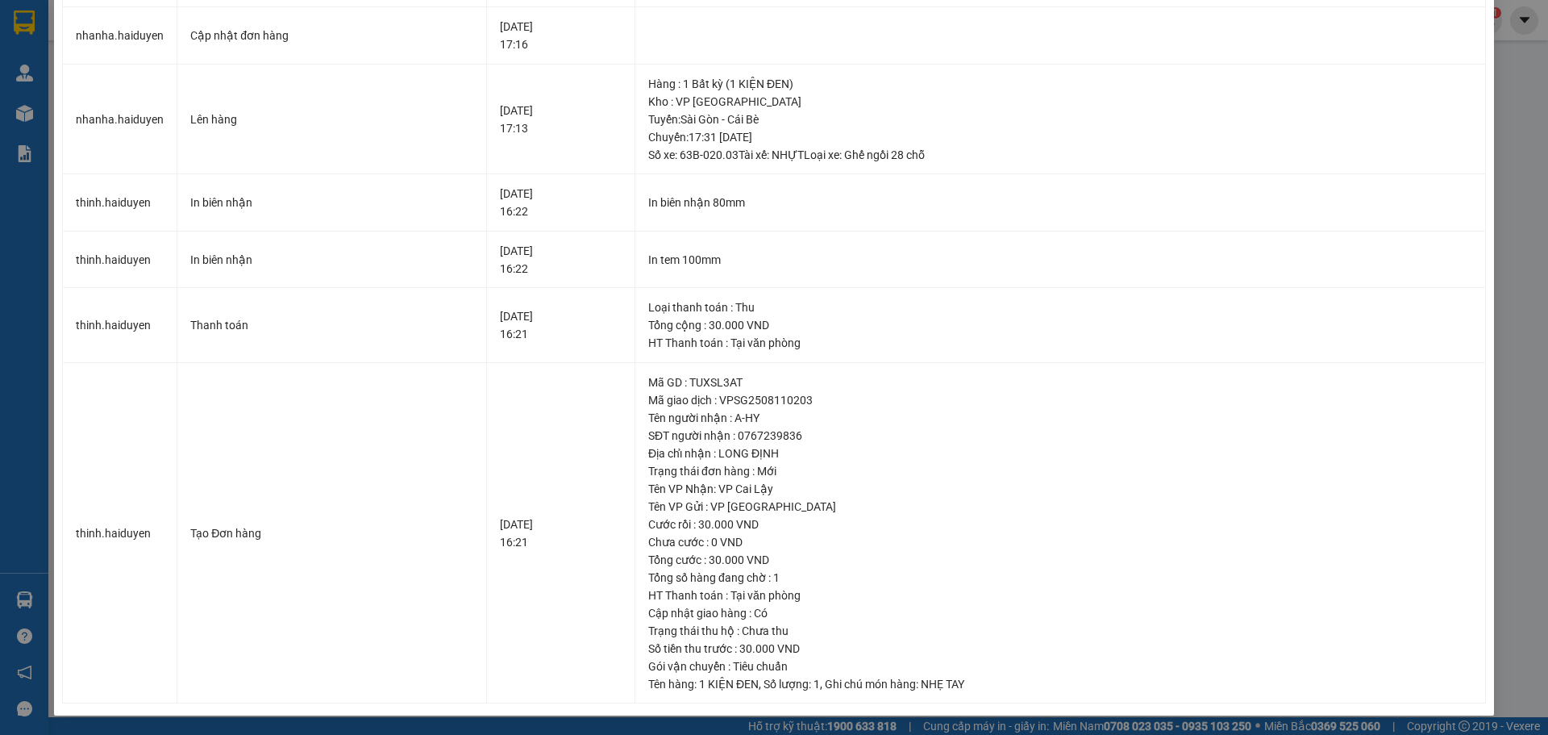
click at [1478, 451] on div "SỬA ĐƠN HÀNG Lịch sử Ảnh kiện hàng Yêu cầu xuất hóa đơn điện tử Total Paid Fee …" at bounding box center [774, 248] width 1440 height 934
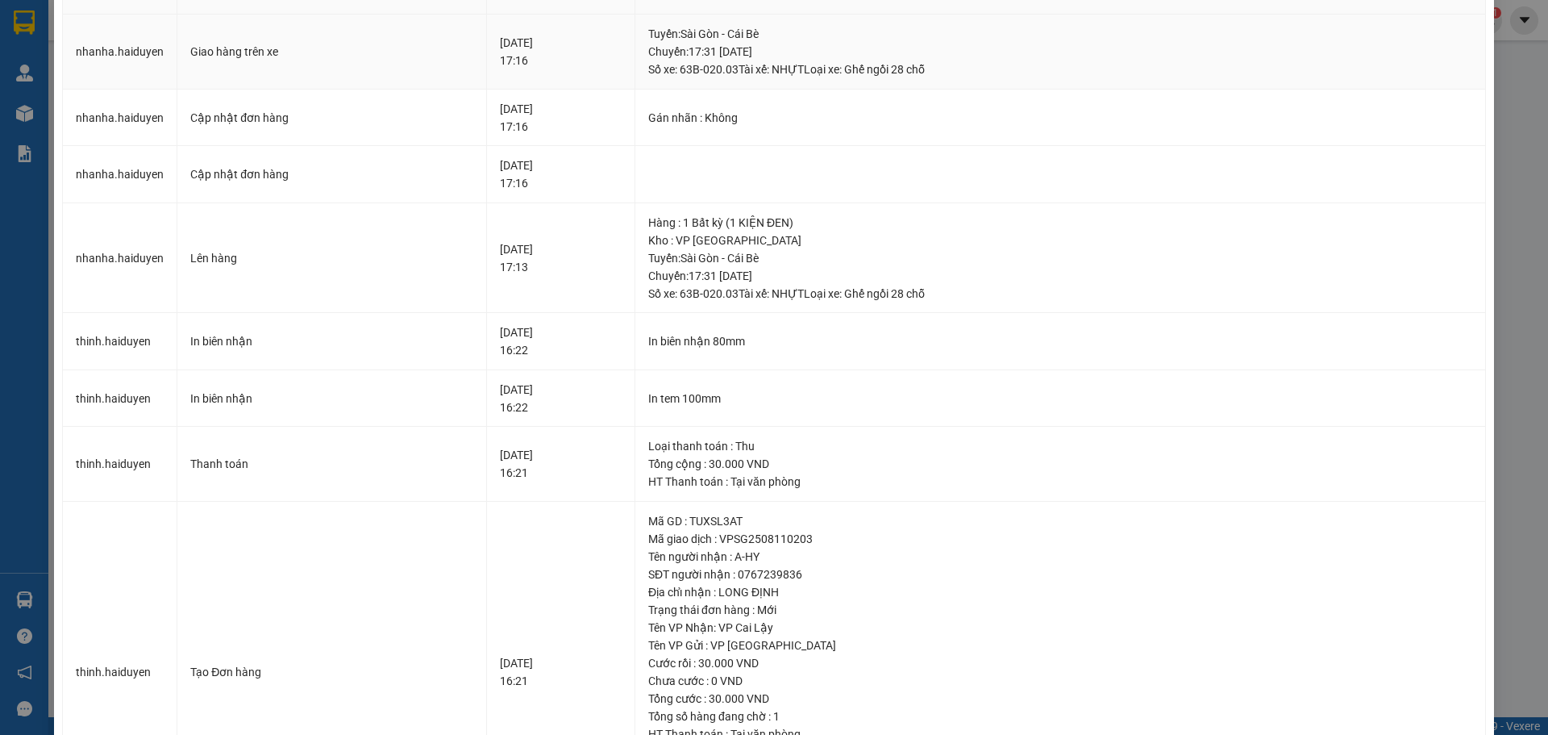
scroll to position [0, 0]
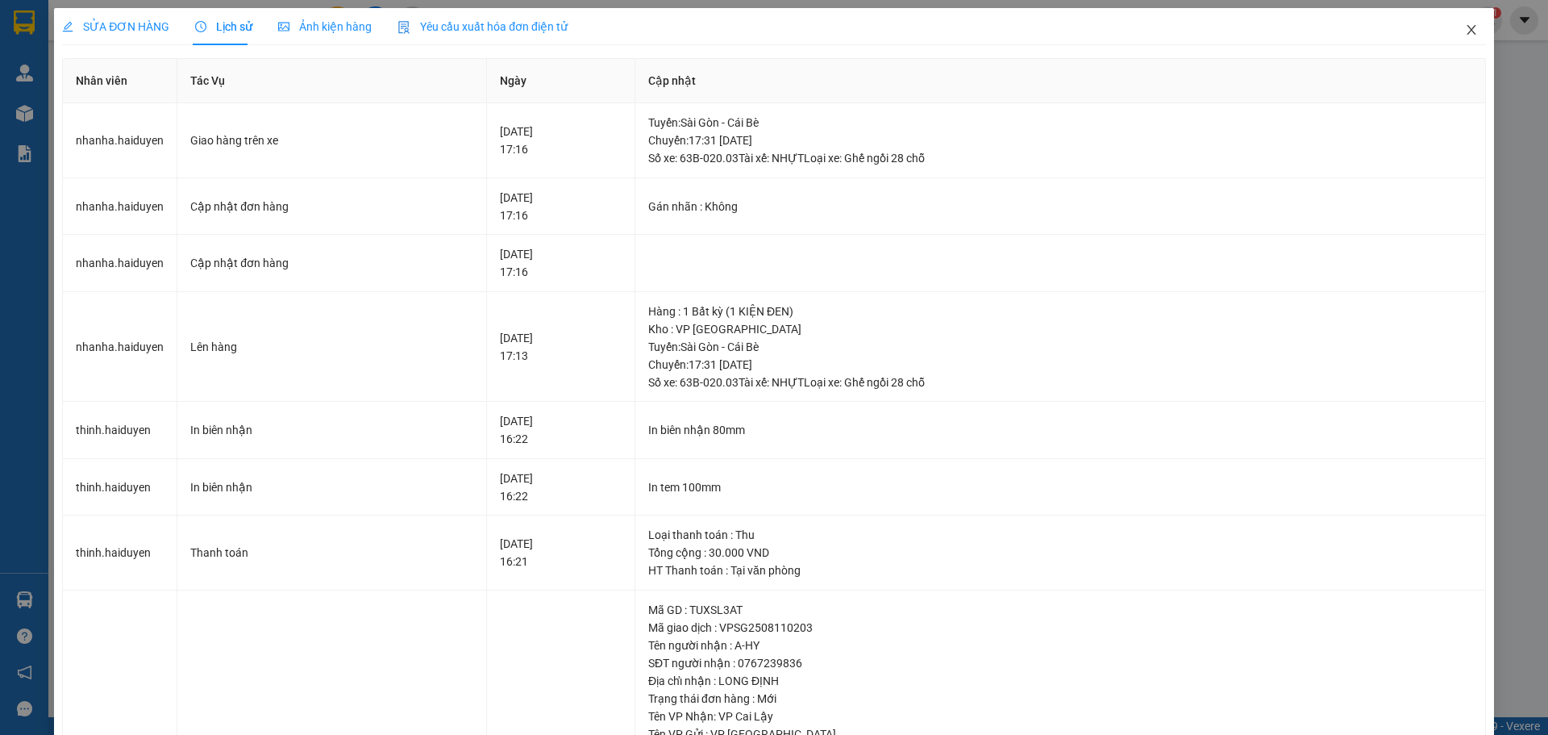
click at [1465, 32] on icon "close" at bounding box center [1471, 29] width 13 height 13
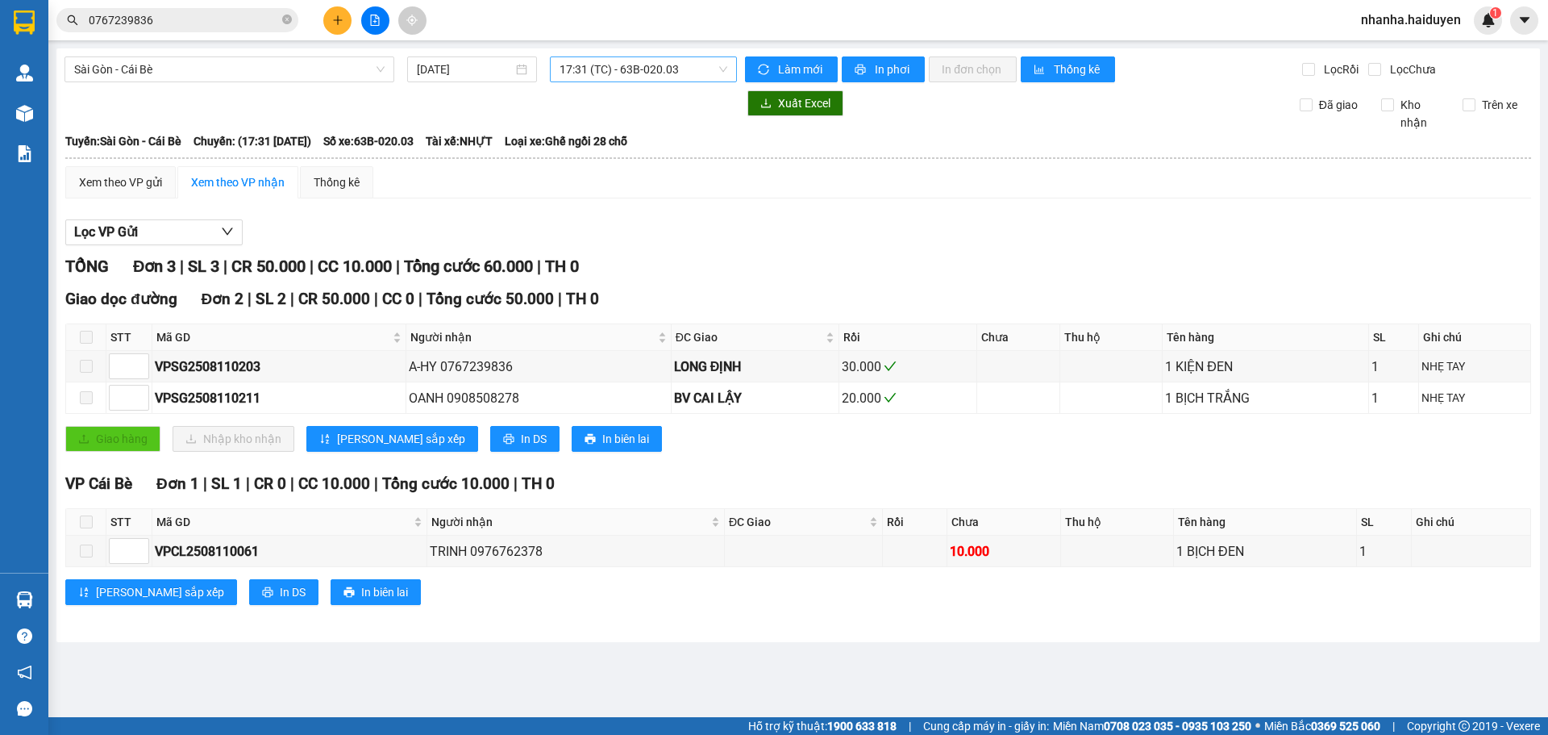
click at [647, 65] on span "17:31 (TC) - 63B-020.03" at bounding box center [644, 69] width 168 height 24
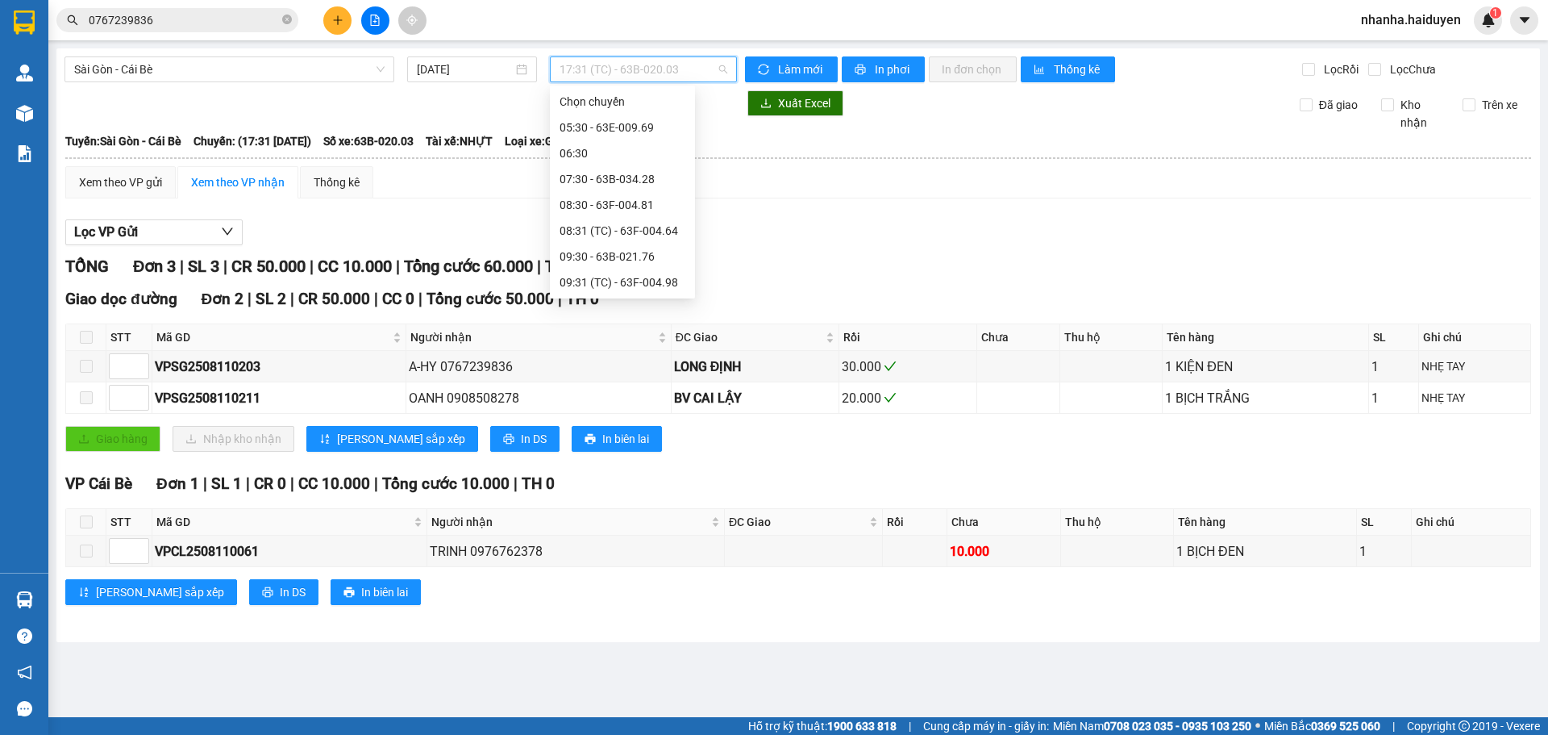
scroll to position [413, 0]
click at [629, 262] on div "17:30 - 63F-004.98" at bounding box center [623, 257] width 126 height 18
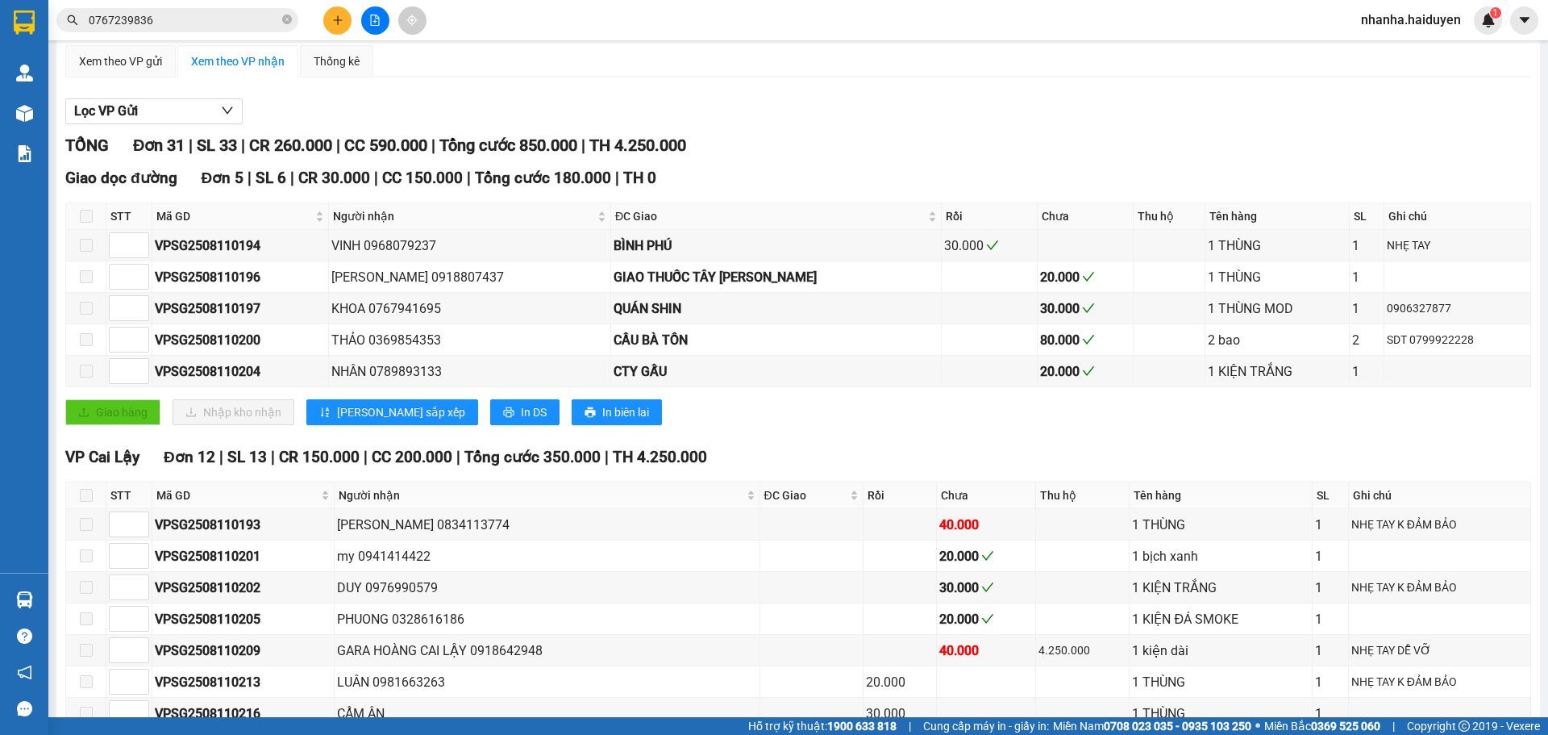
scroll to position [242, 0]
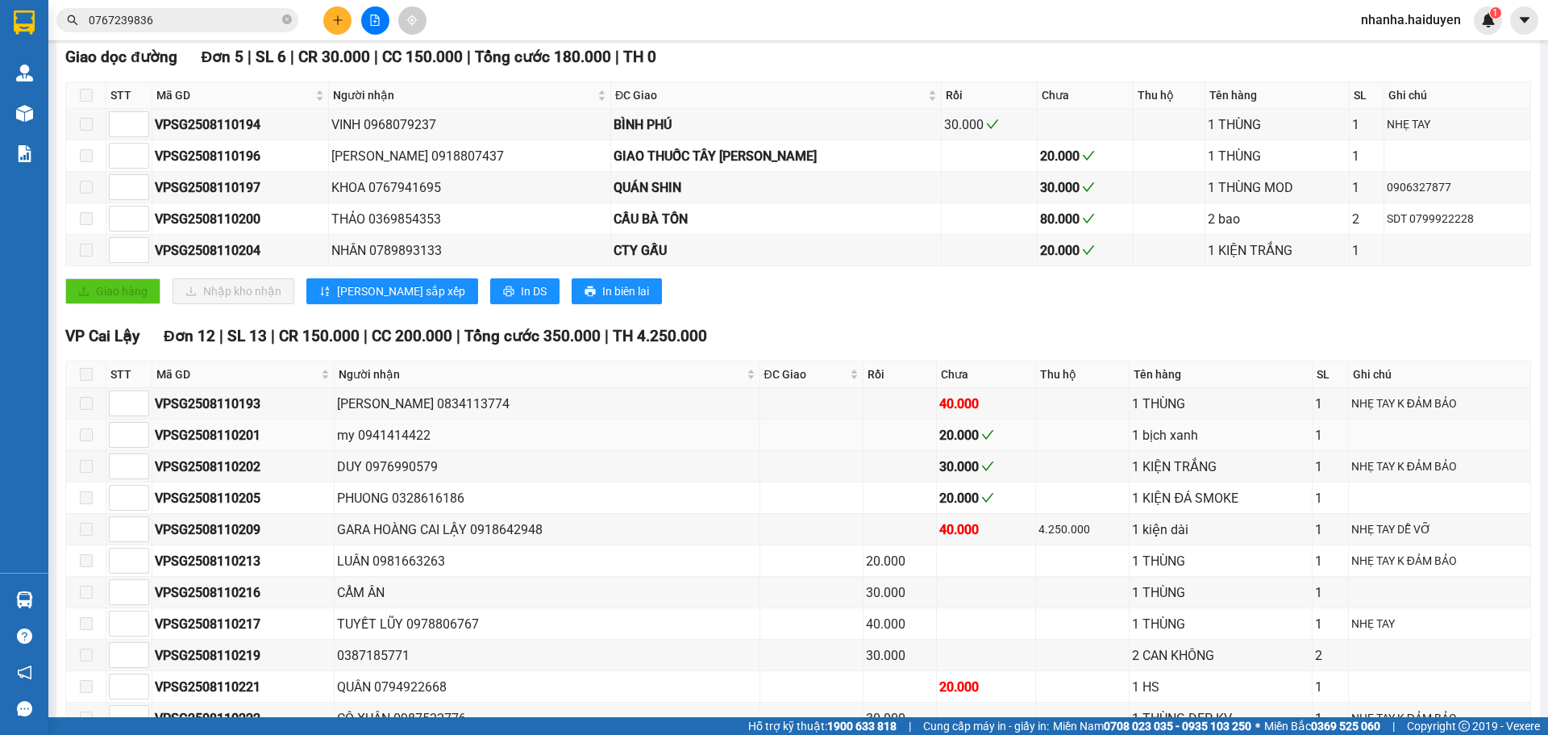
click at [423, 431] on div "my 0941414422" at bounding box center [547, 435] width 420 height 20
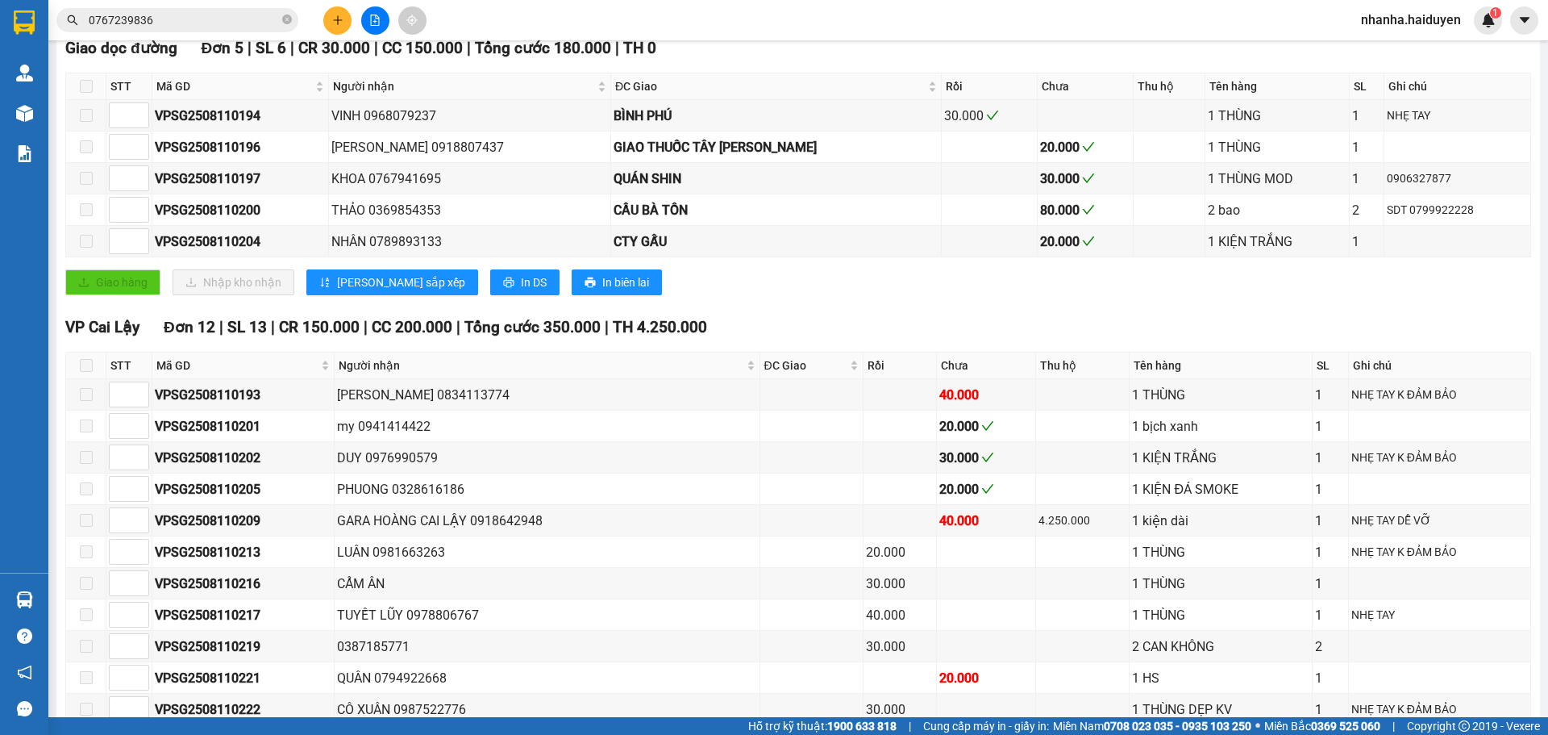
scroll to position [0, 0]
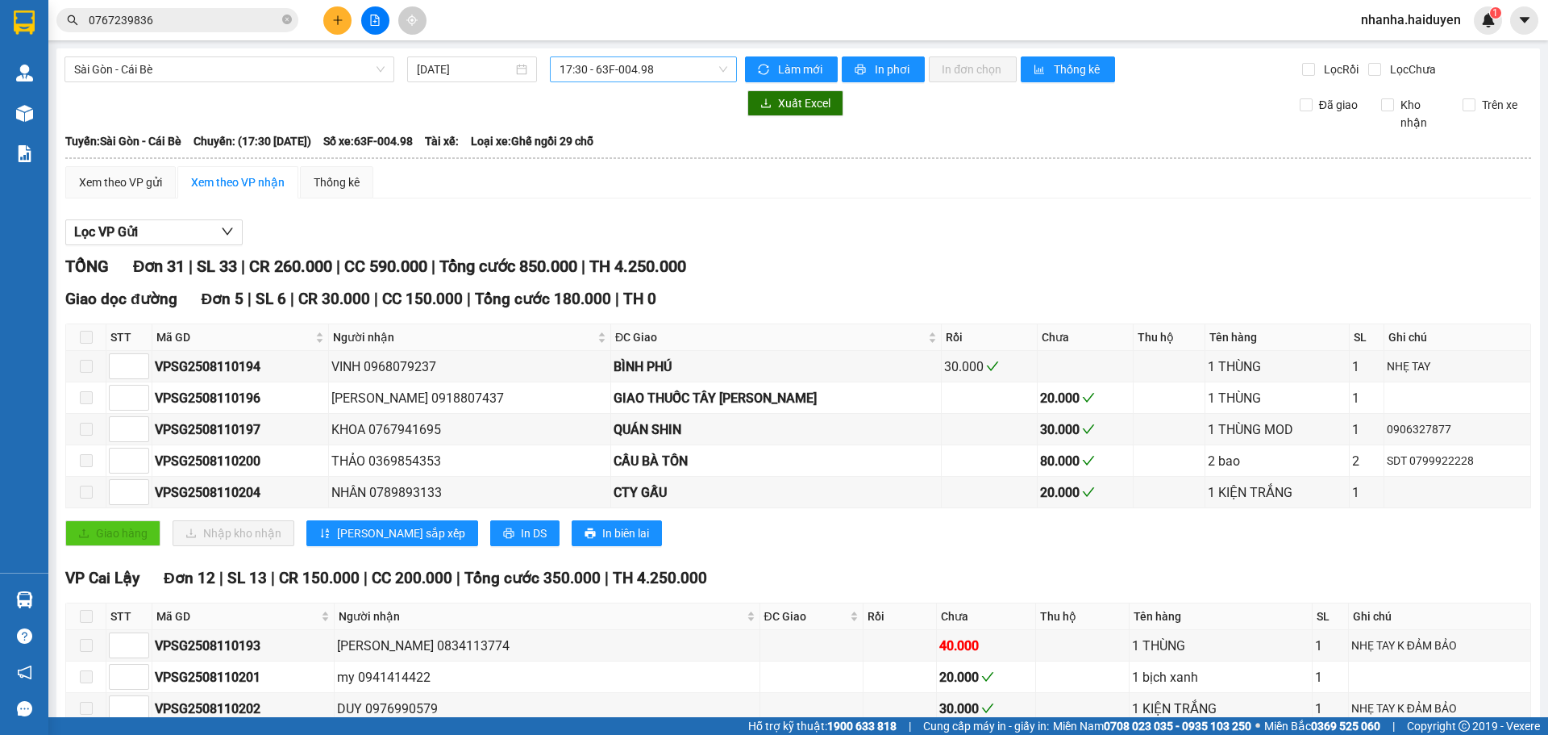
click at [567, 62] on span "17:30 - 63F-004.98" at bounding box center [644, 69] width 168 height 24
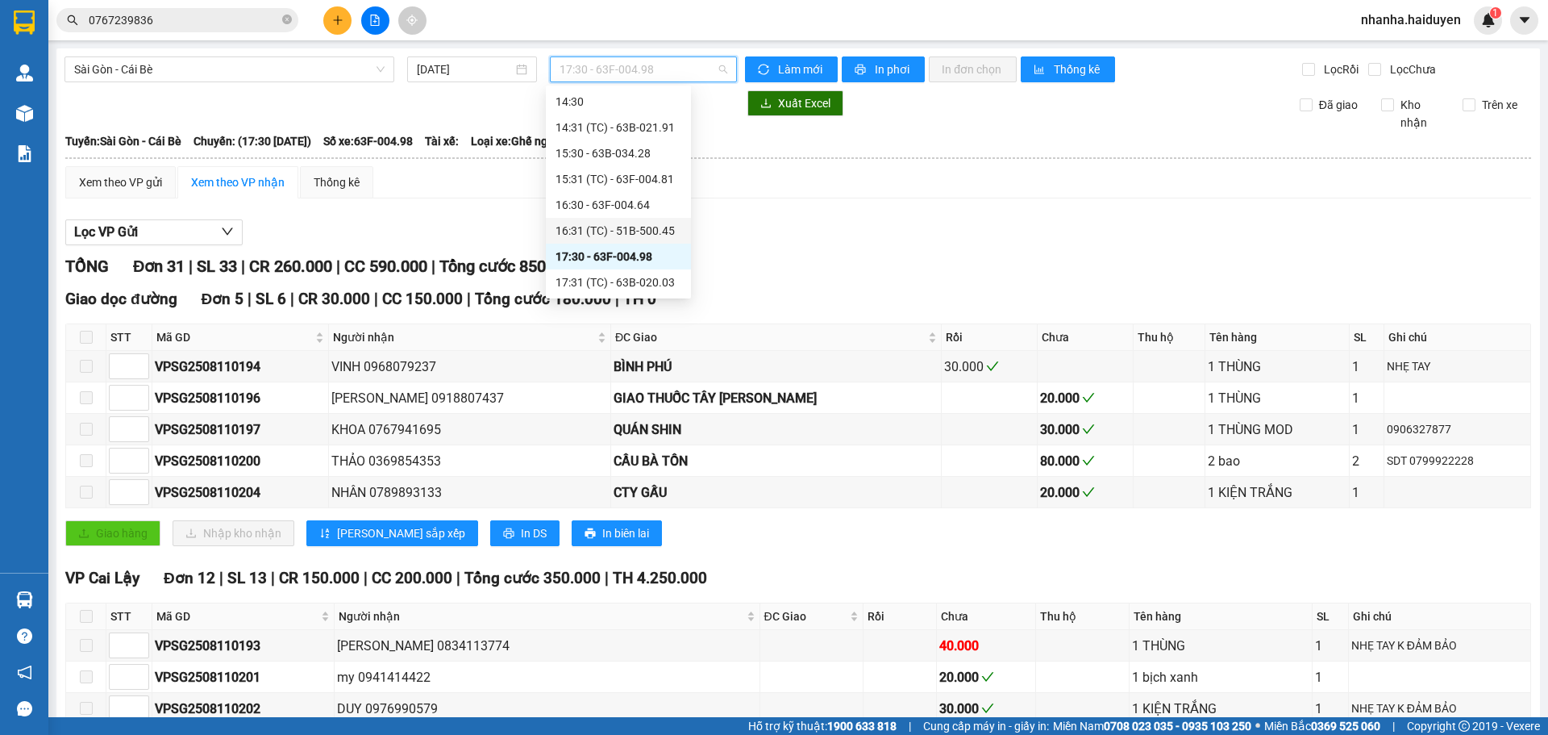
click at [577, 226] on div "16:31 (TC) - 51B-500.45" at bounding box center [619, 231] width 126 height 18
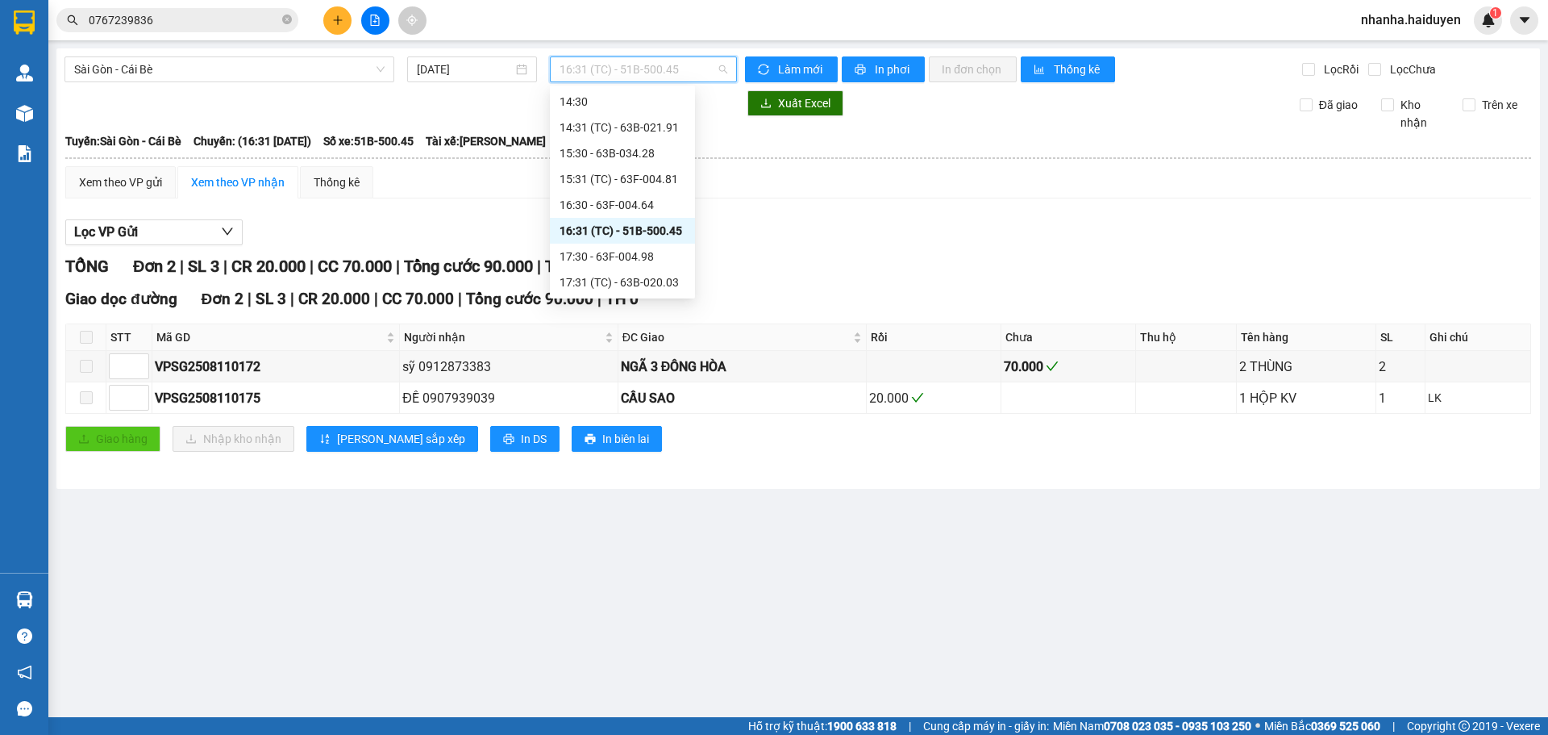
click at [610, 65] on span "16:31 (TC) - 51B-500.45" at bounding box center [644, 69] width 168 height 24
click at [613, 210] on div "16:30 - 63F-004.64" at bounding box center [623, 205] width 126 height 18
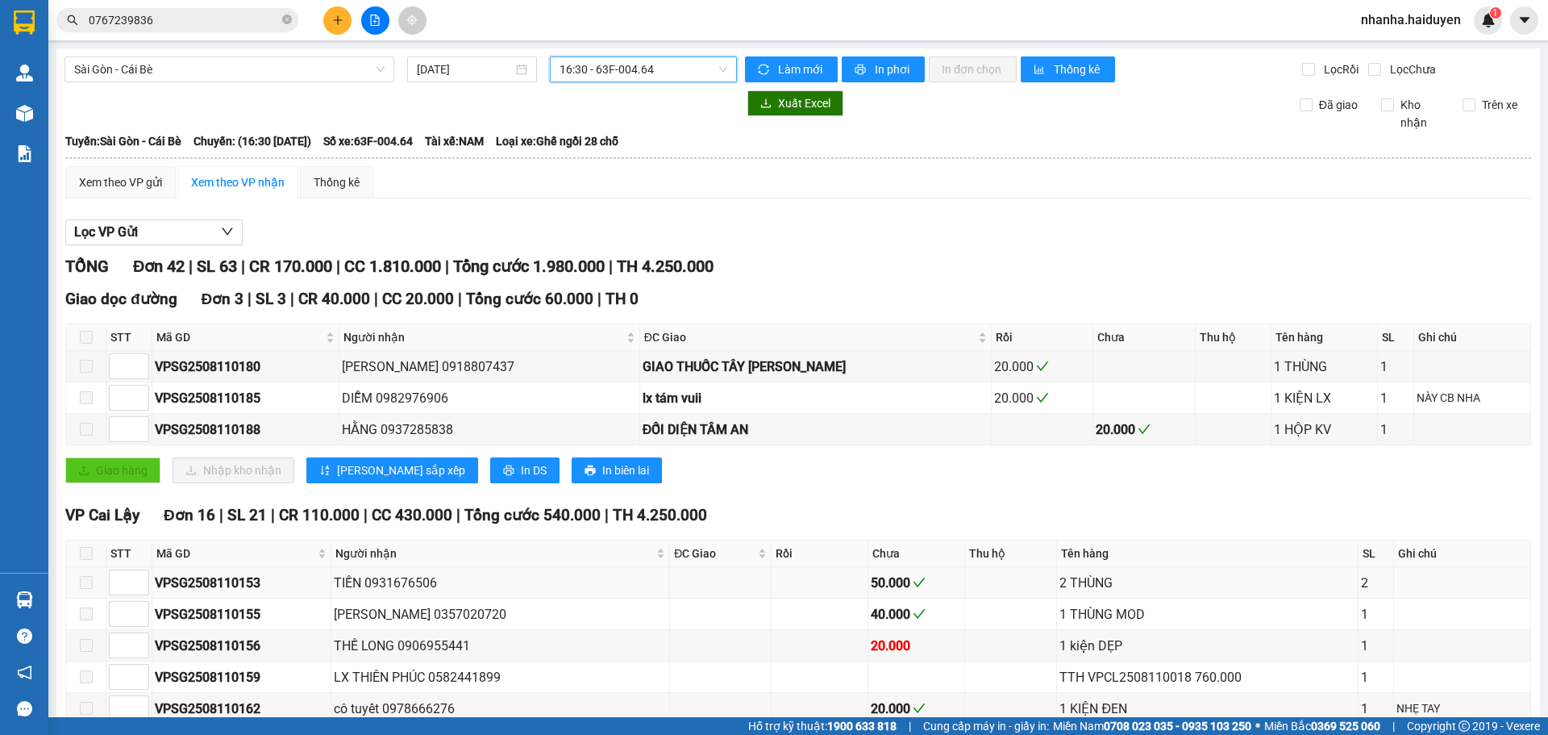
click at [418, 582] on div "TIẾN 0931676506" at bounding box center [501, 582] width 334 height 20
copy div "0931676506"
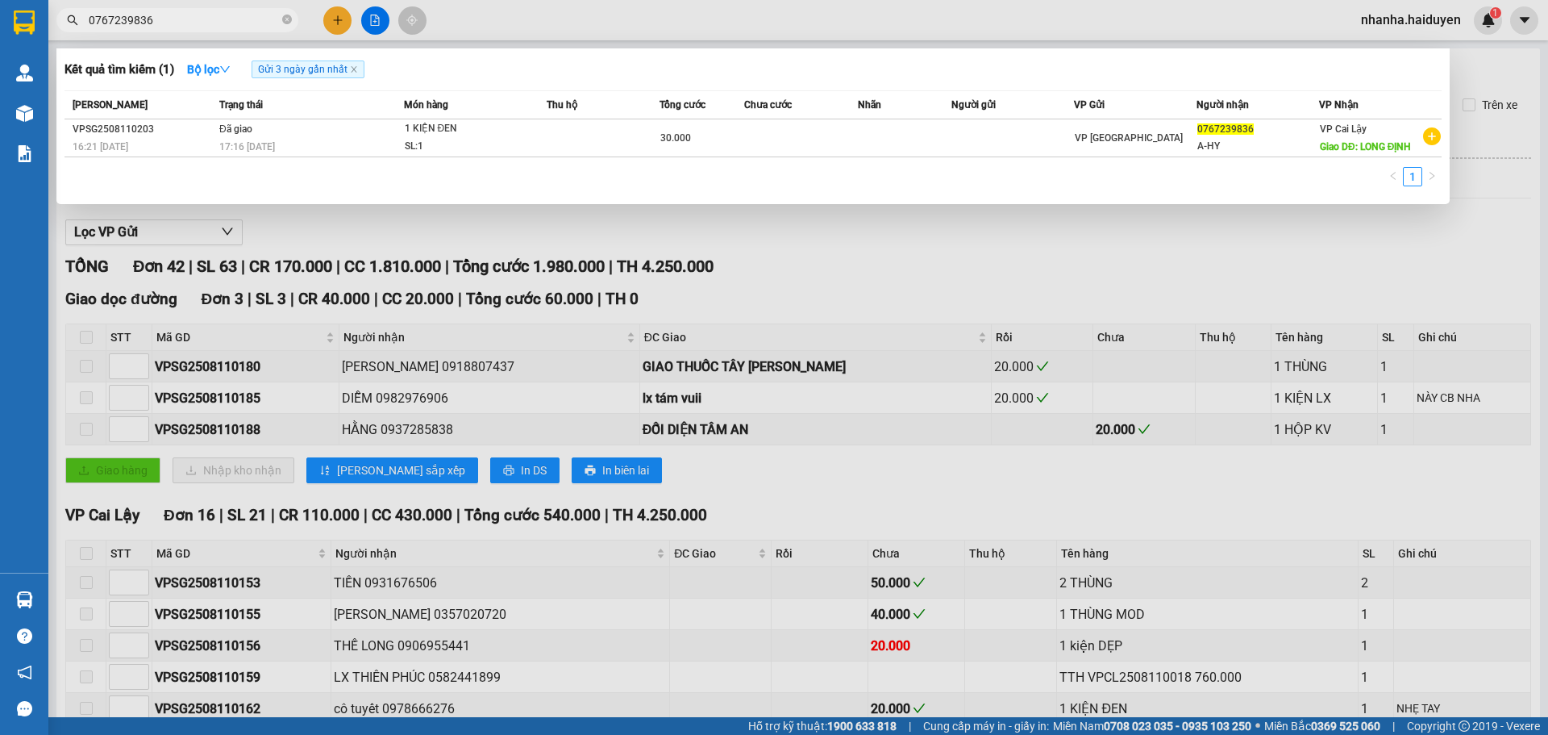
click at [138, 19] on input "0767239836" at bounding box center [184, 20] width 190 height 18
paste input "93167650"
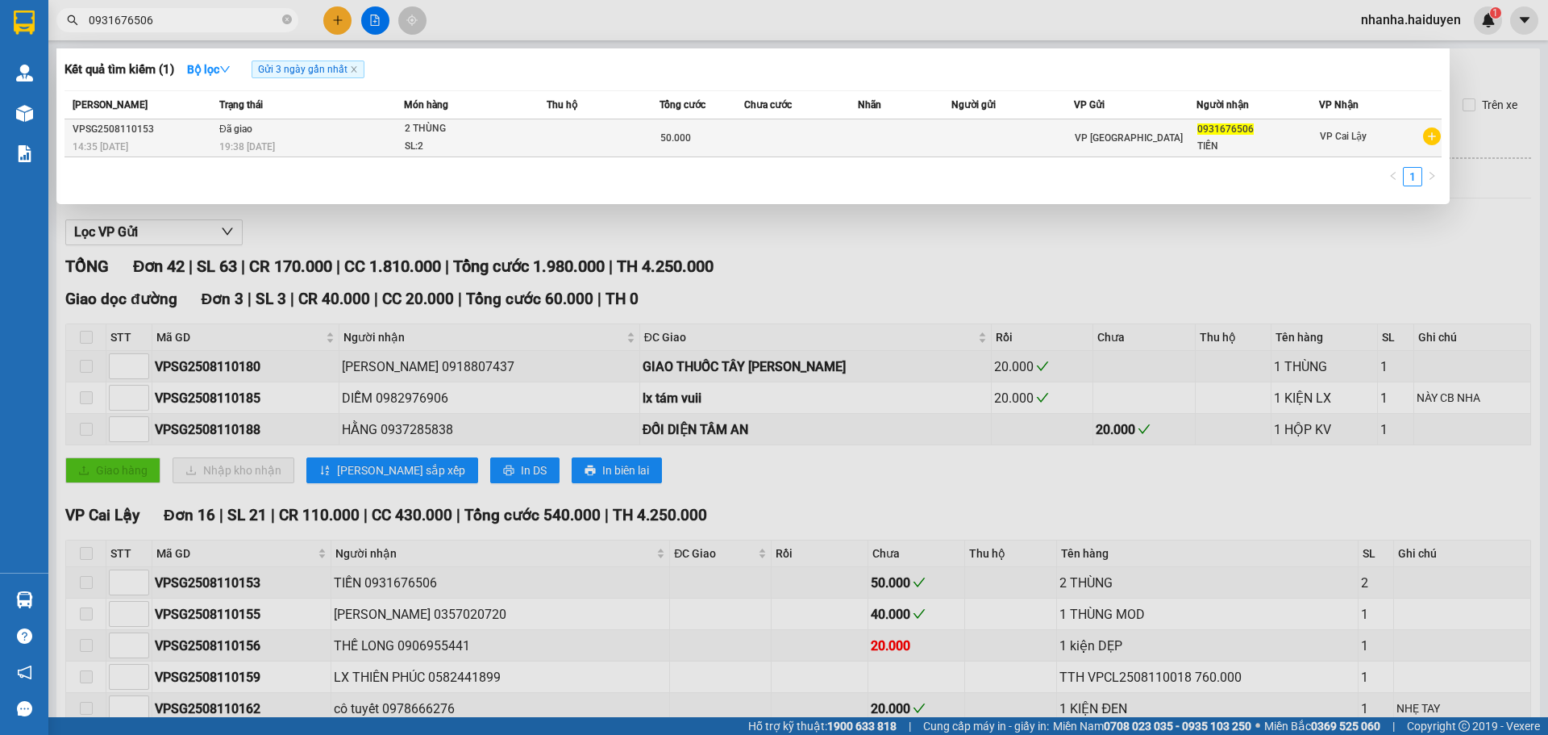
type input "0931676506"
click at [928, 135] on td at bounding box center [905, 138] width 94 height 38
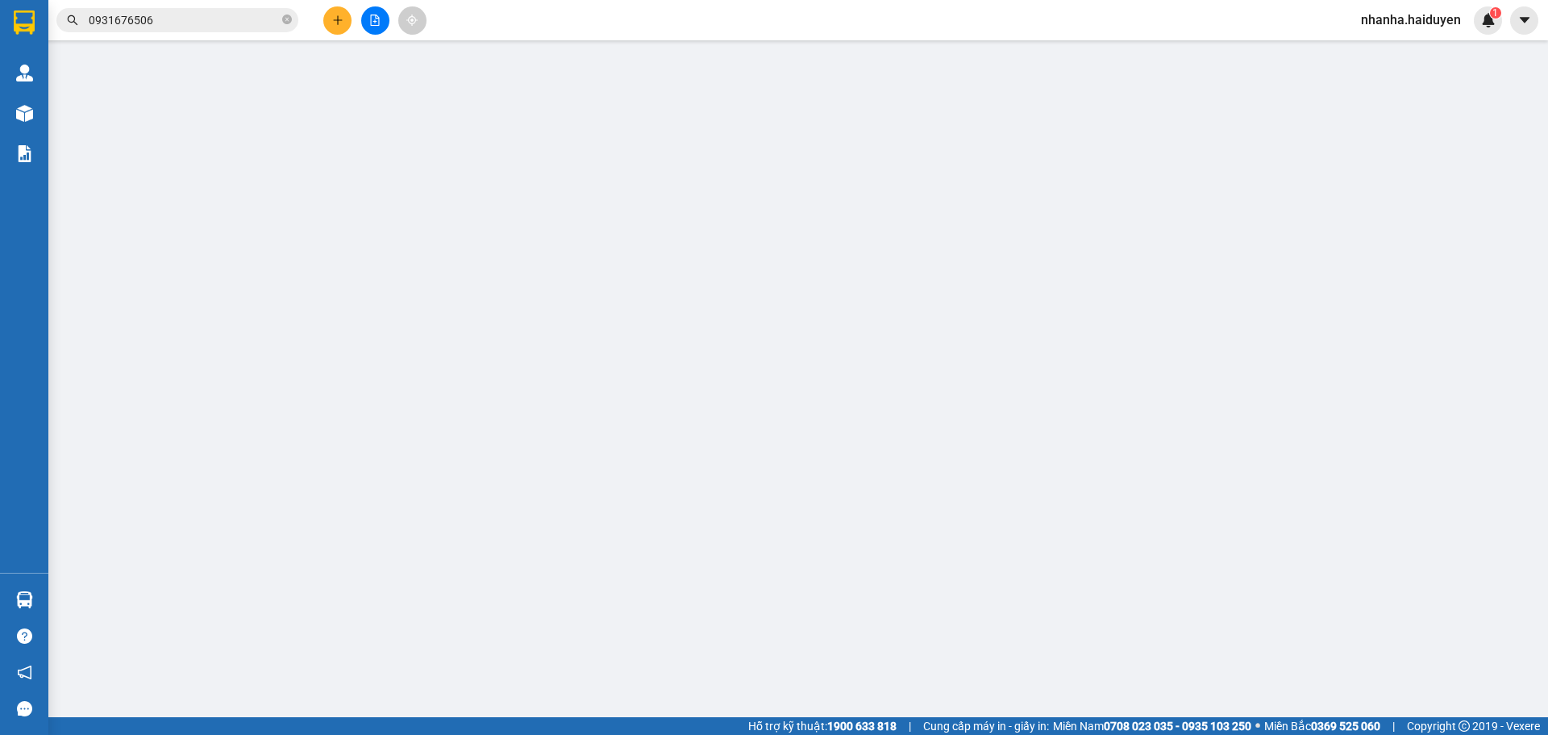
type input "0931676506"
type input "TIẾN"
type input "50.000"
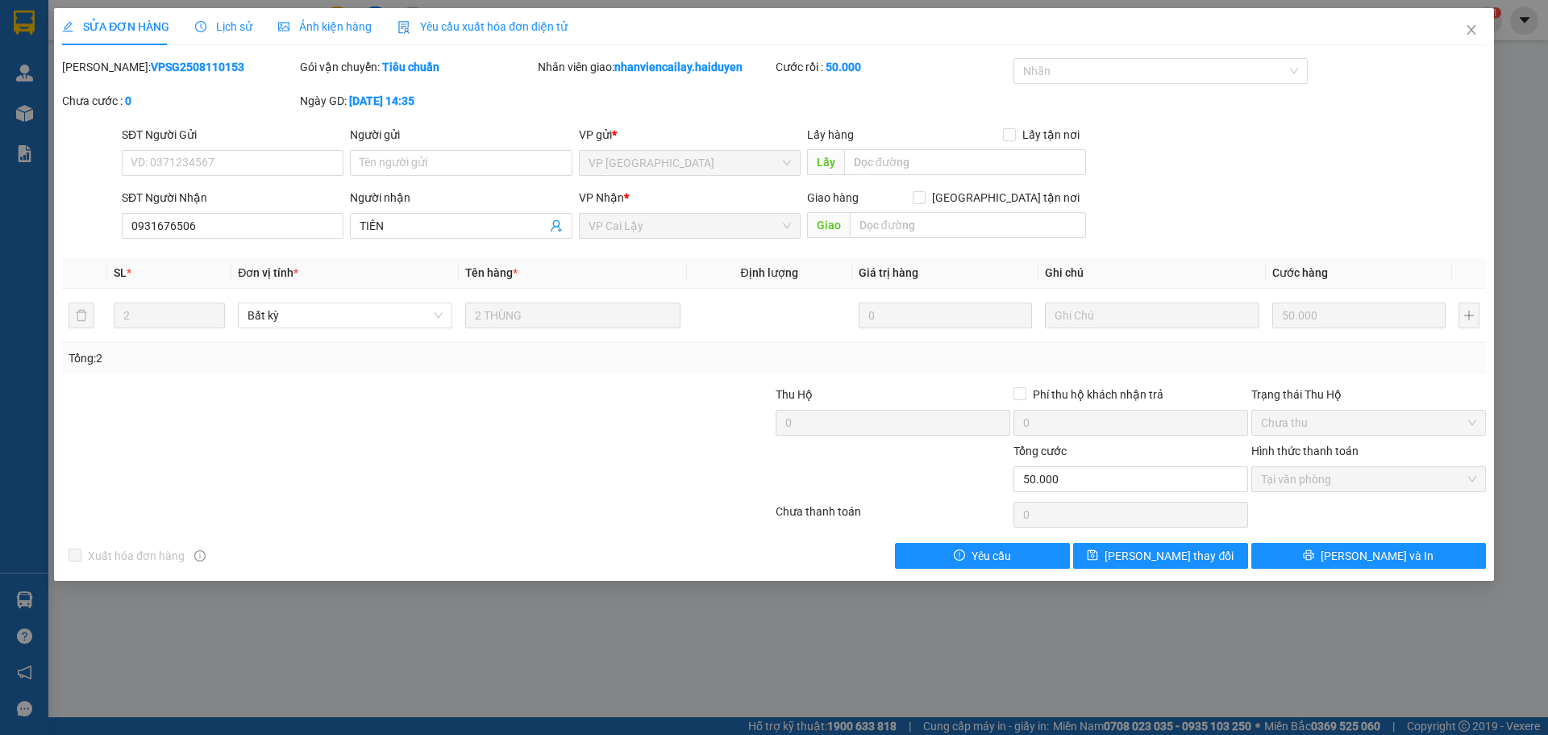
click at [241, 31] on span "Lịch sử" at bounding box center [223, 26] width 57 height 13
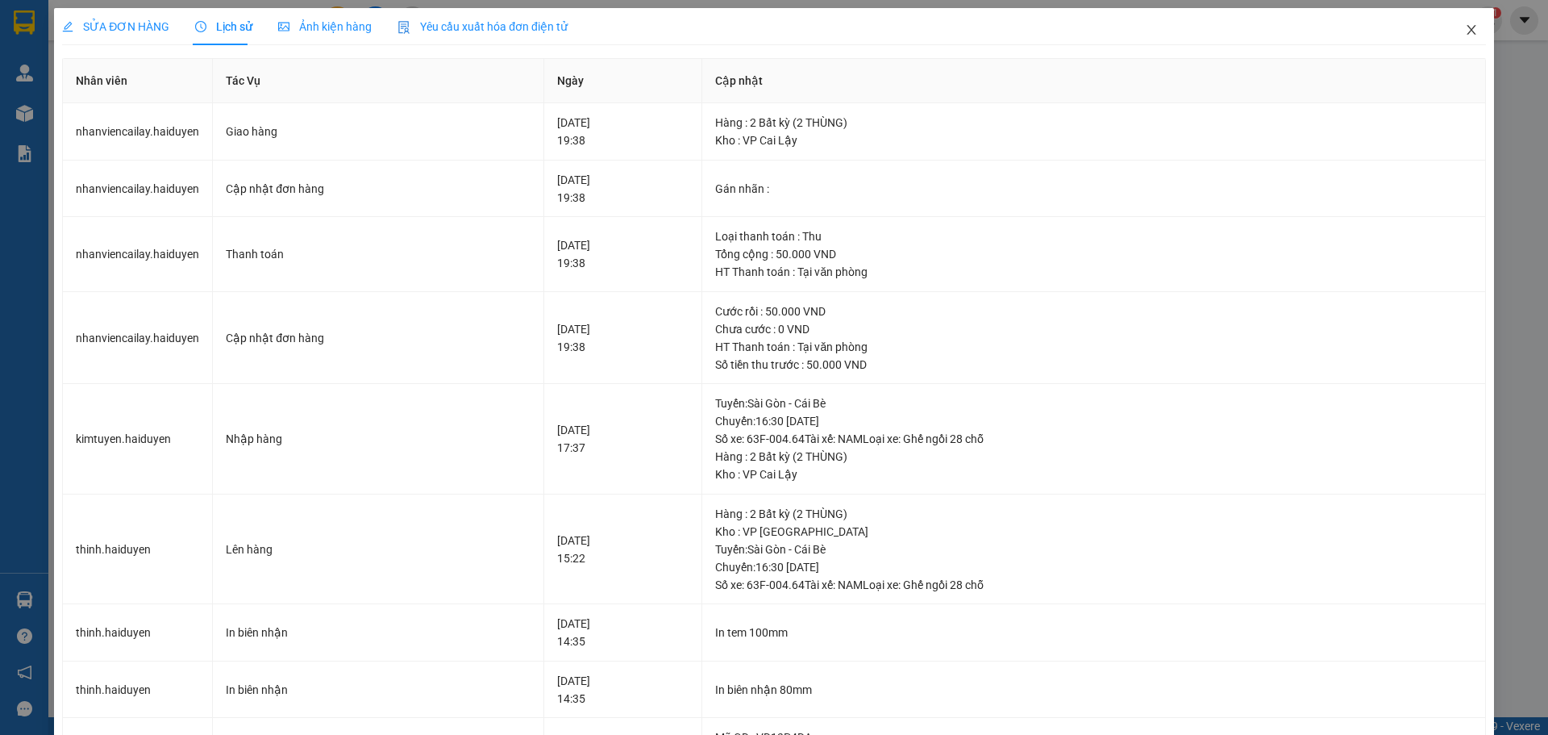
click at [1471, 40] on span "Close" at bounding box center [1471, 30] width 45 height 45
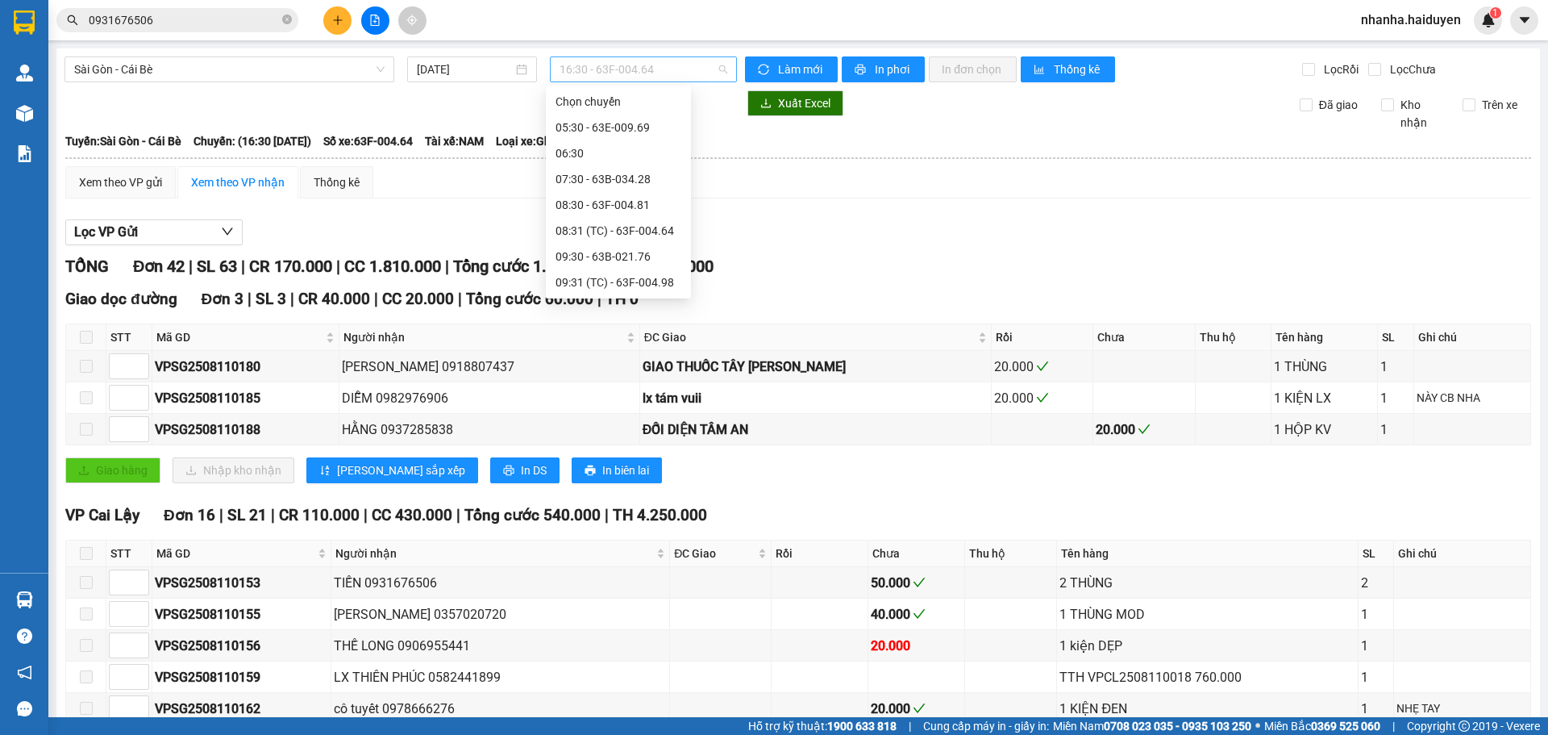
click at [620, 65] on span "16:30 - 63F-004.64" at bounding box center [644, 69] width 168 height 24
drag, startPoint x: 618, startPoint y: 231, endPoint x: 619, endPoint y: 249, distance: 17.8
click at [619, 249] on div "Chọn chuyến 05:30 - 63E-009.69 06:30 07:30 - 63B-034.28 08:30 - 63F-004.81 08:3…" at bounding box center [618, 88] width 145 height 671
click at [620, 250] on div "15:31 (TC) - 63F-004.81" at bounding box center [619, 257] width 126 height 18
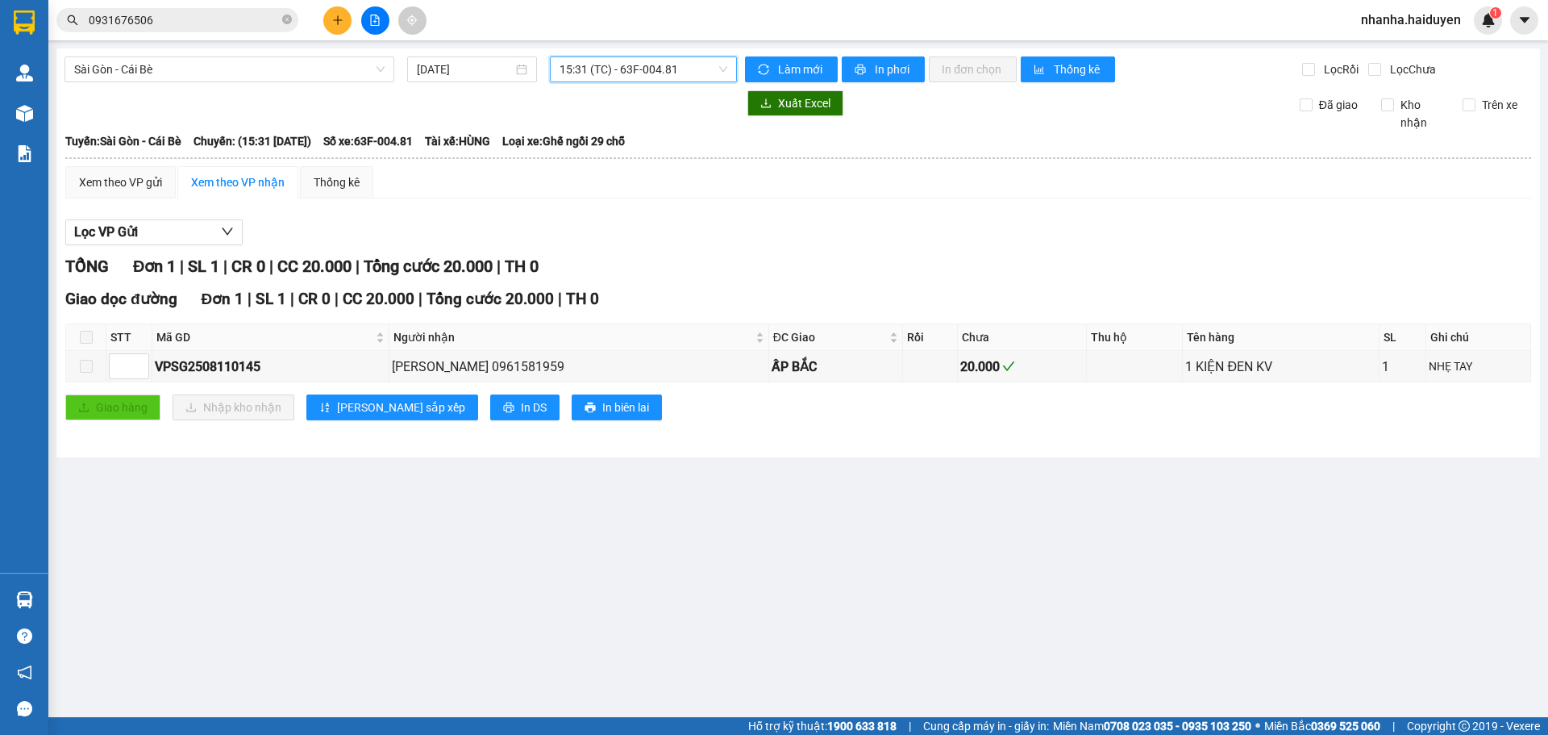
click at [597, 64] on span "15:31 (TC) - 63F-004.81" at bounding box center [644, 69] width 168 height 24
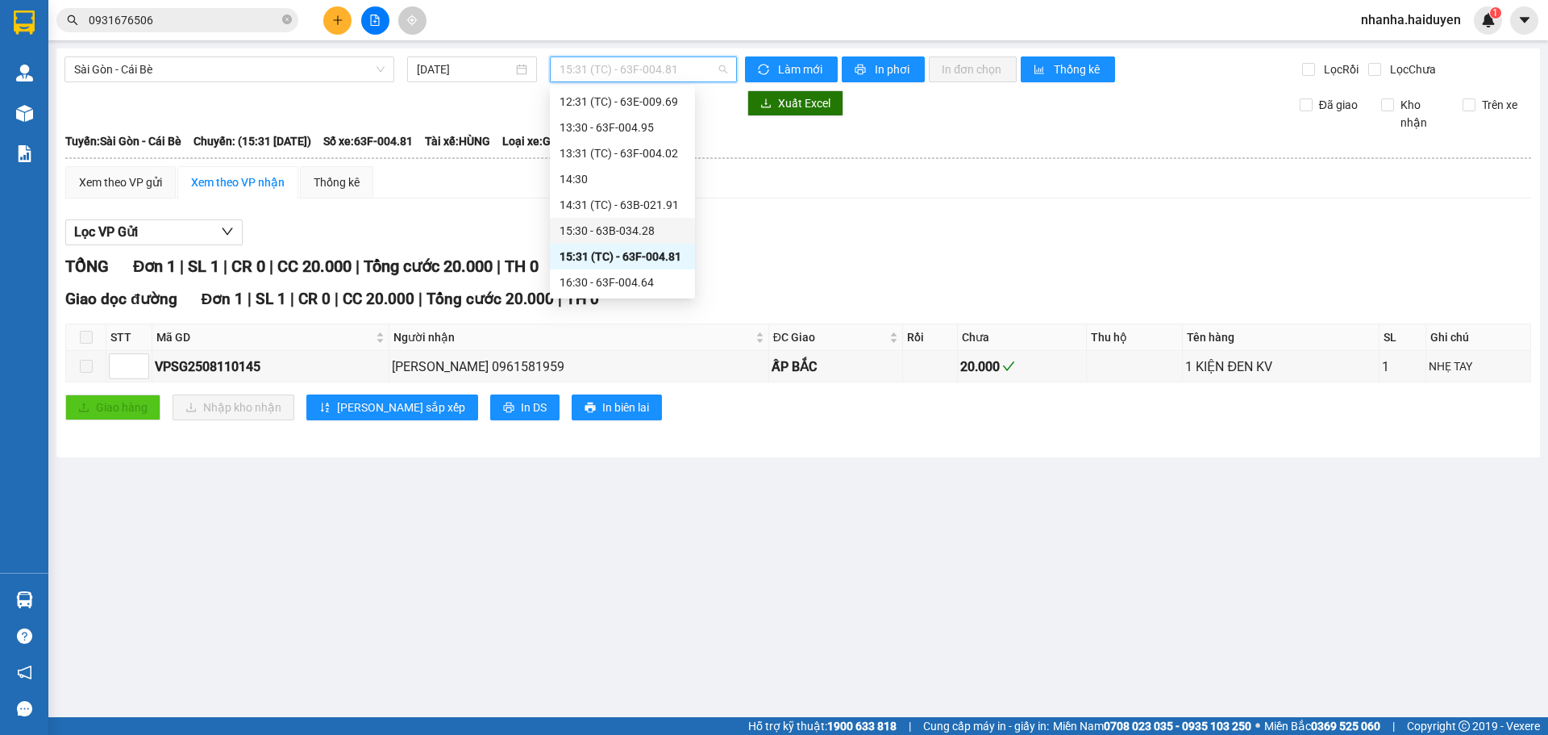
click at [589, 223] on div "15:30 - 63B-034.28" at bounding box center [623, 231] width 126 height 18
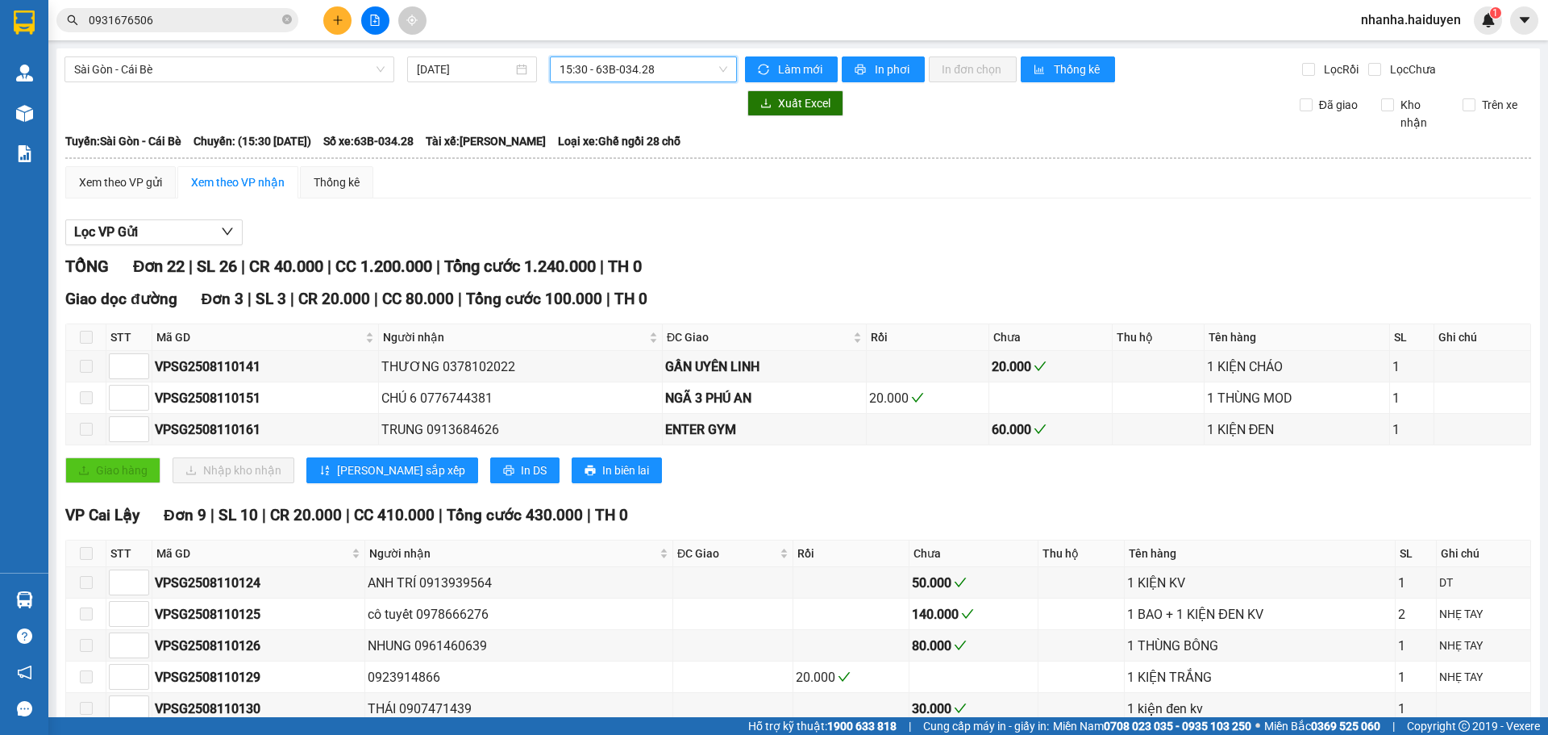
click at [634, 93] on div at bounding box center [401, 103] width 672 height 26
click at [627, 74] on span "15:30 - 63B-034.28" at bounding box center [644, 69] width 168 height 24
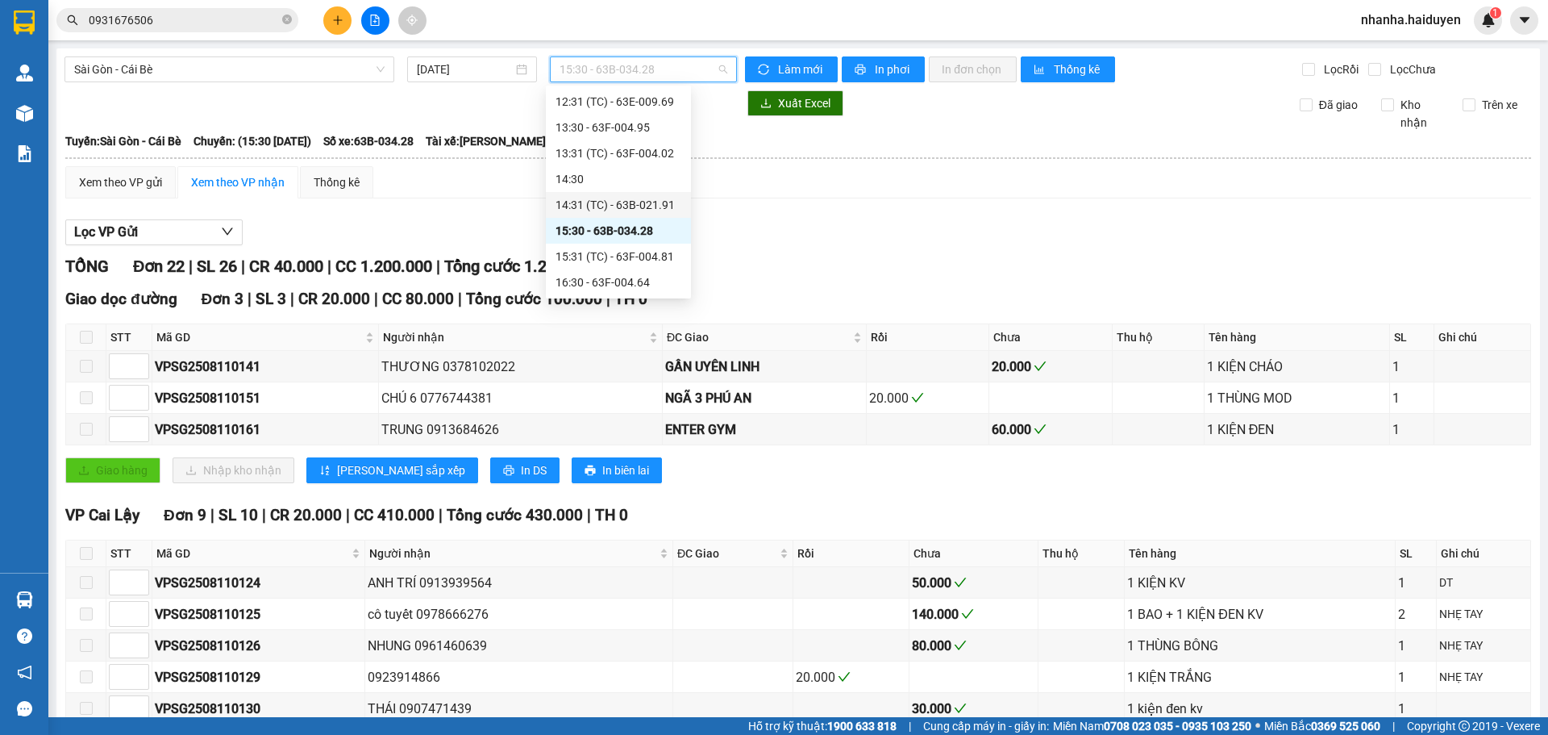
click at [613, 202] on div "14:31 (TC) - 63B-021.91" at bounding box center [619, 205] width 126 height 18
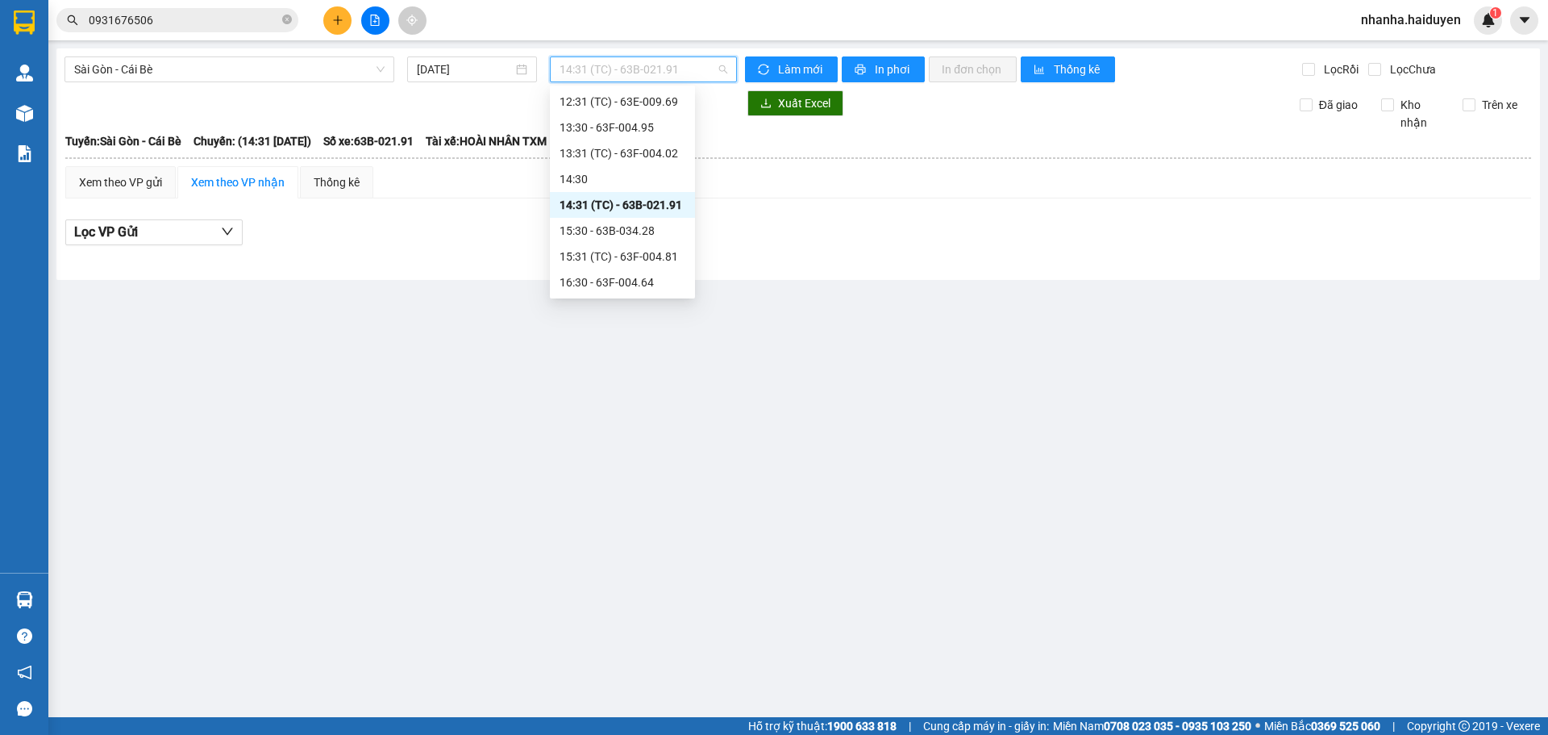
click at [621, 81] on span "14:31 (TC) - 63B-021.91" at bounding box center [644, 69] width 168 height 24
click at [630, 173] on div "14:30" at bounding box center [623, 179] width 126 height 18
